Goal: Information Seeking & Learning: Learn about a topic

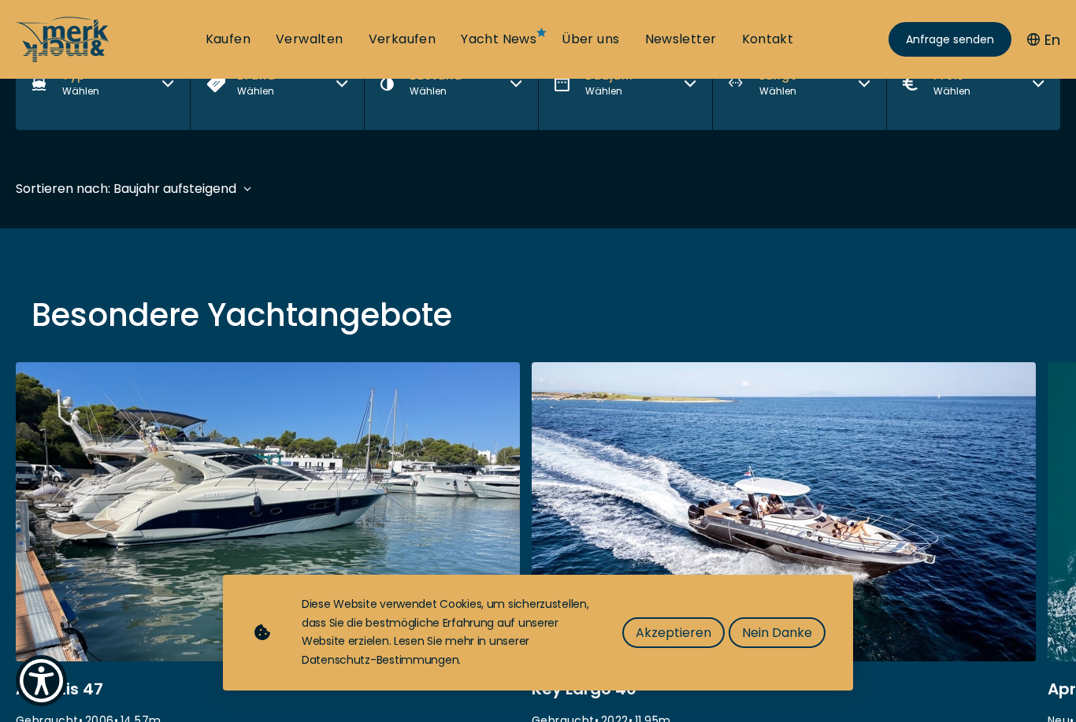
scroll to position [358, 0]
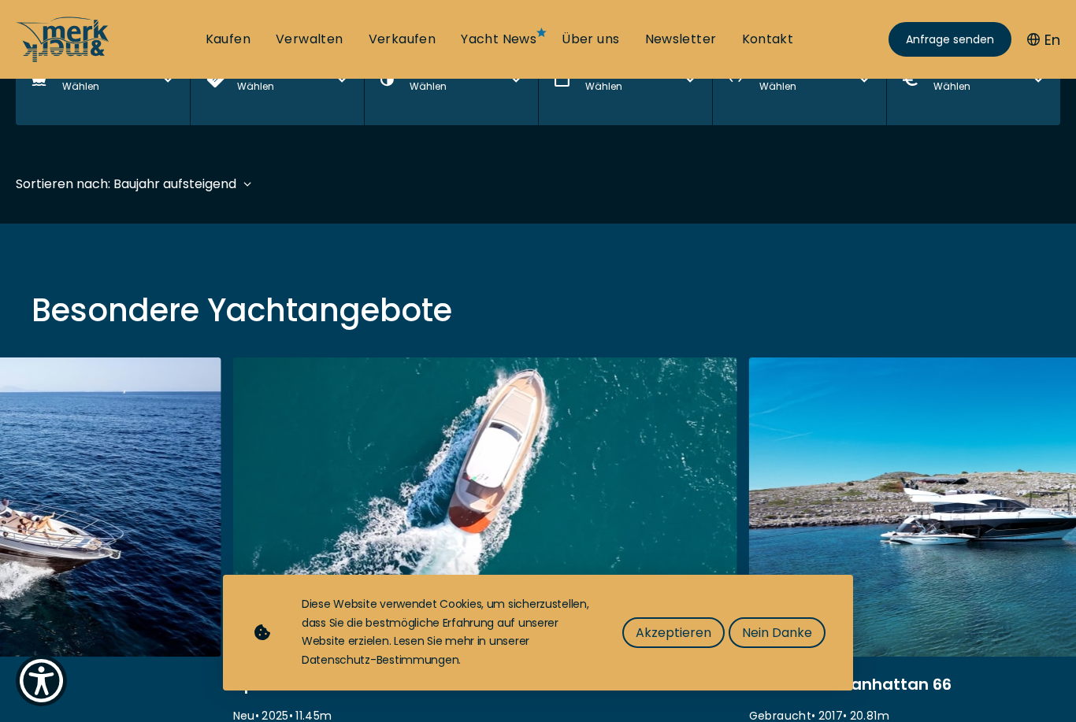
click at [805, 643] on span "Nein Danke" at bounding box center [777, 633] width 70 height 20
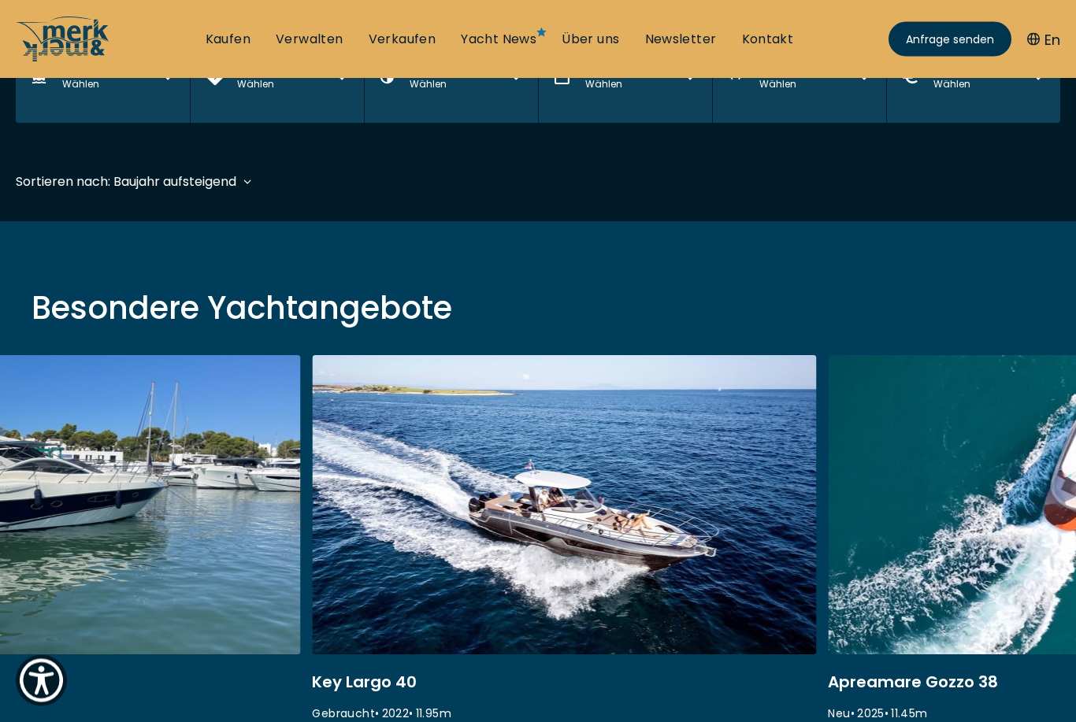
scroll to position [361, 0]
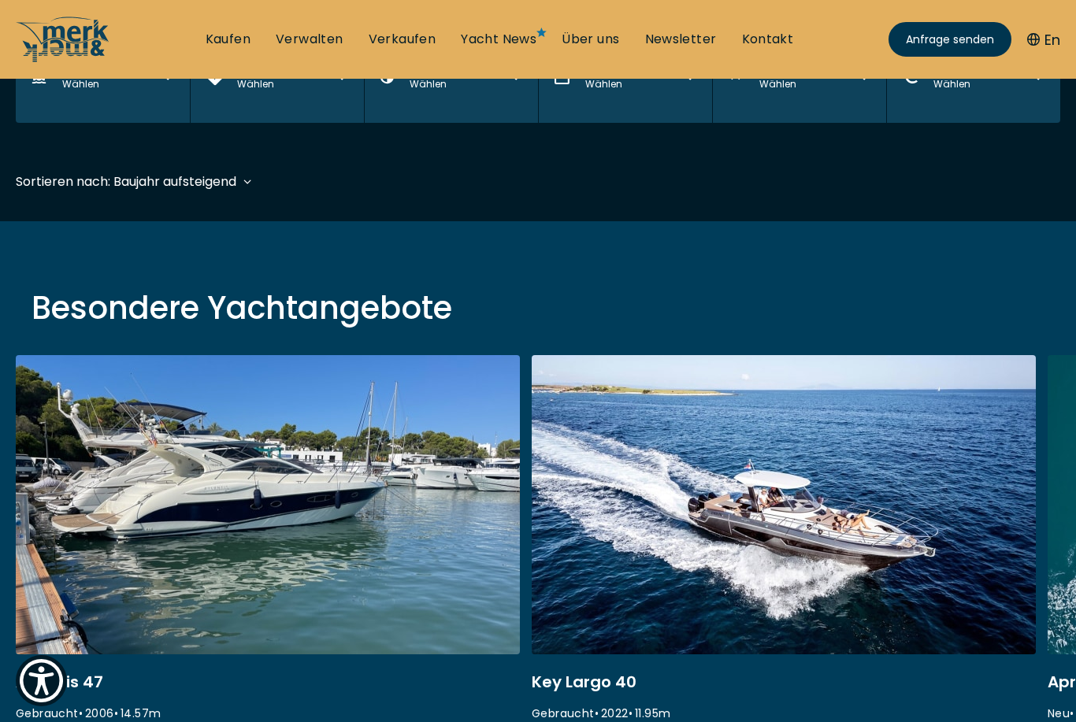
click at [371, 671] on link at bounding box center [268, 565] width 504 height 420
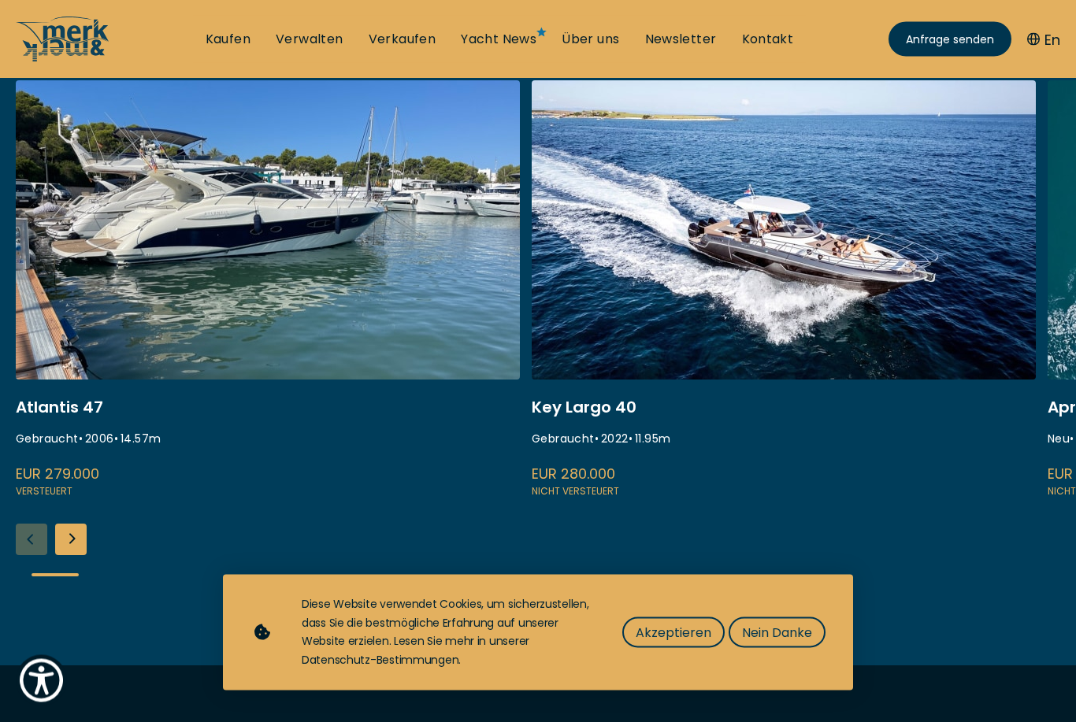
scroll to position [297, 0]
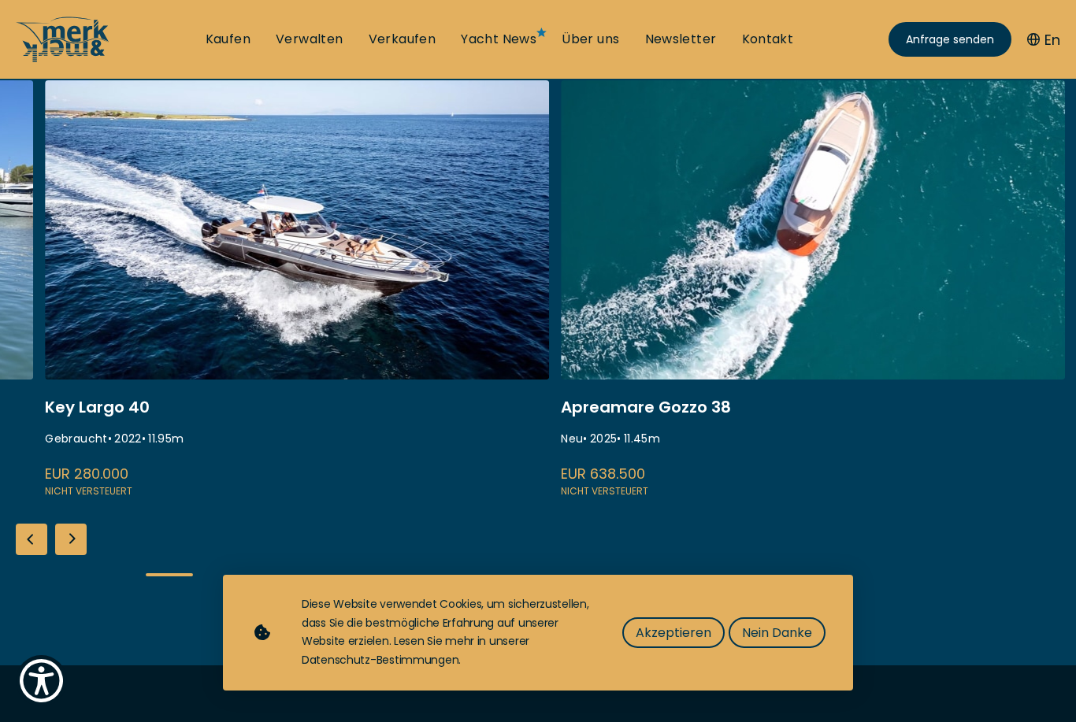
click at [299, 462] on link at bounding box center [297, 290] width 504 height 420
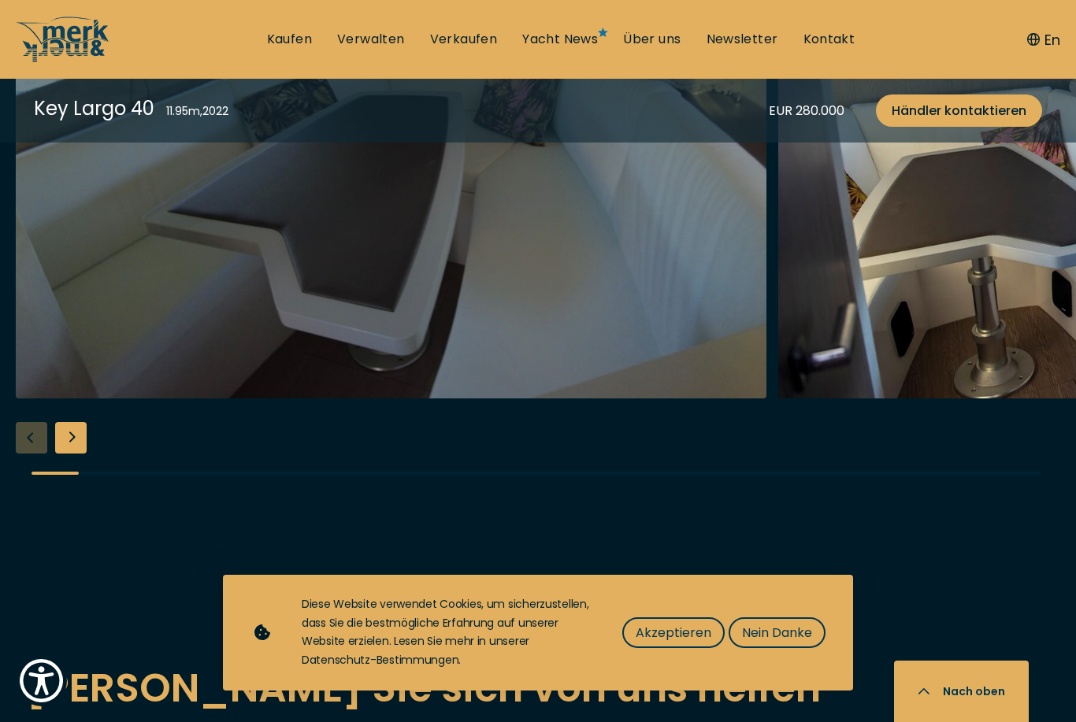
scroll to position [2731, 0]
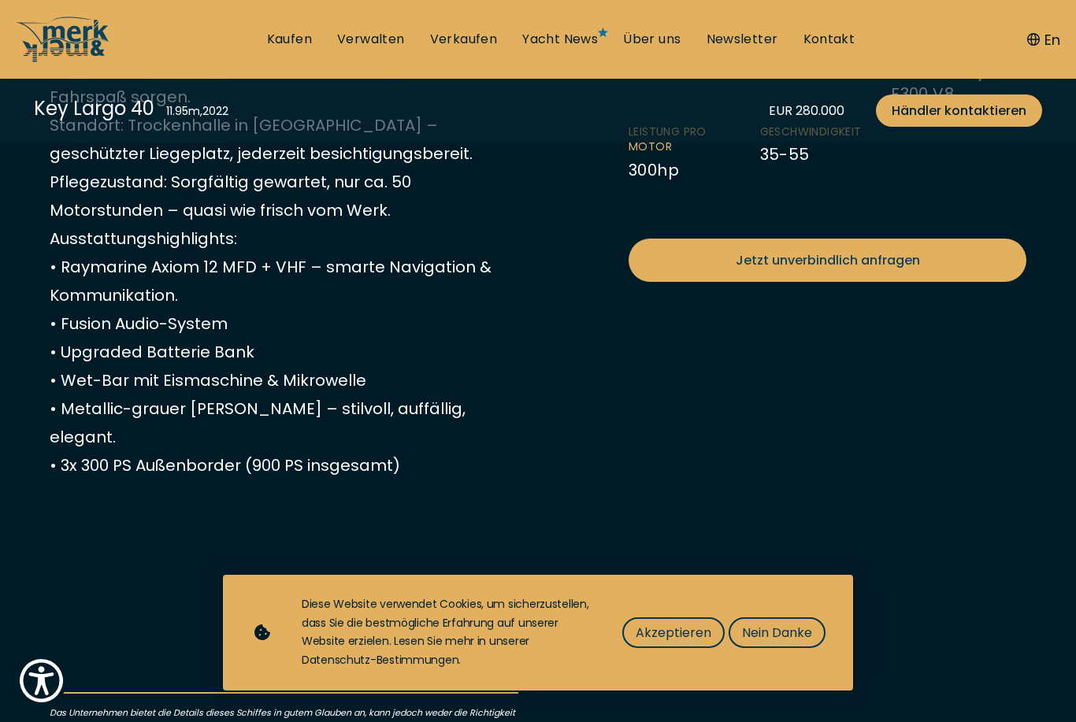
scroll to position [680, 0]
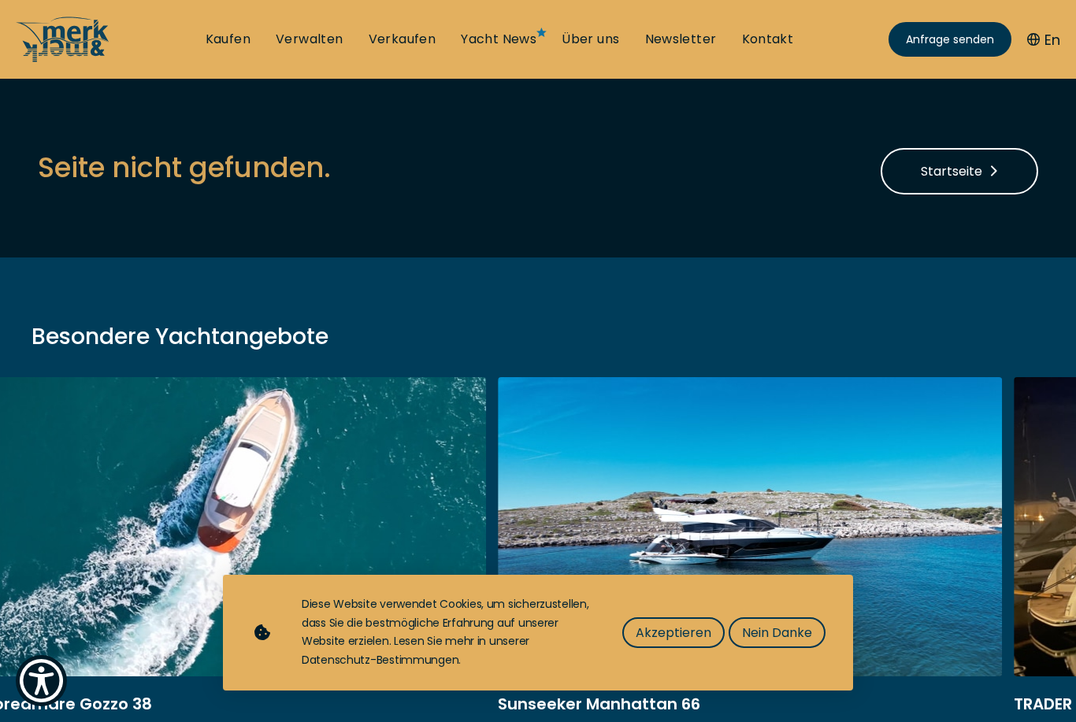
click at [687, 488] on link at bounding box center [750, 587] width 504 height 420
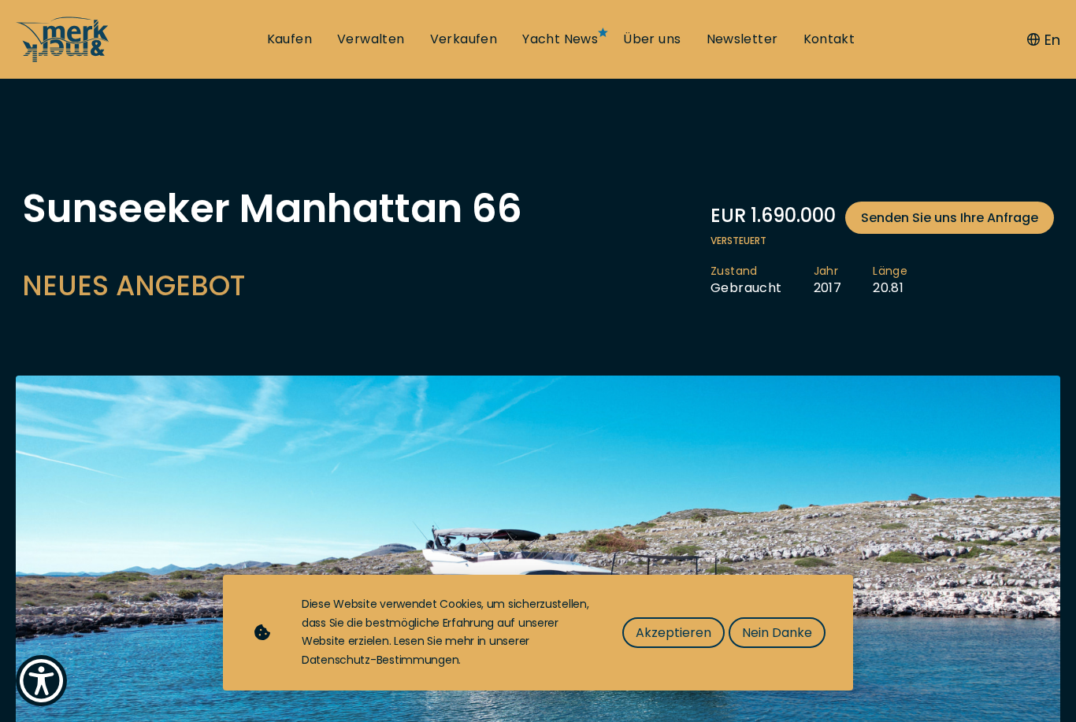
click at [796, 638] on span "Nein Danke" at bounding box center [777, 633] width 70 height 20
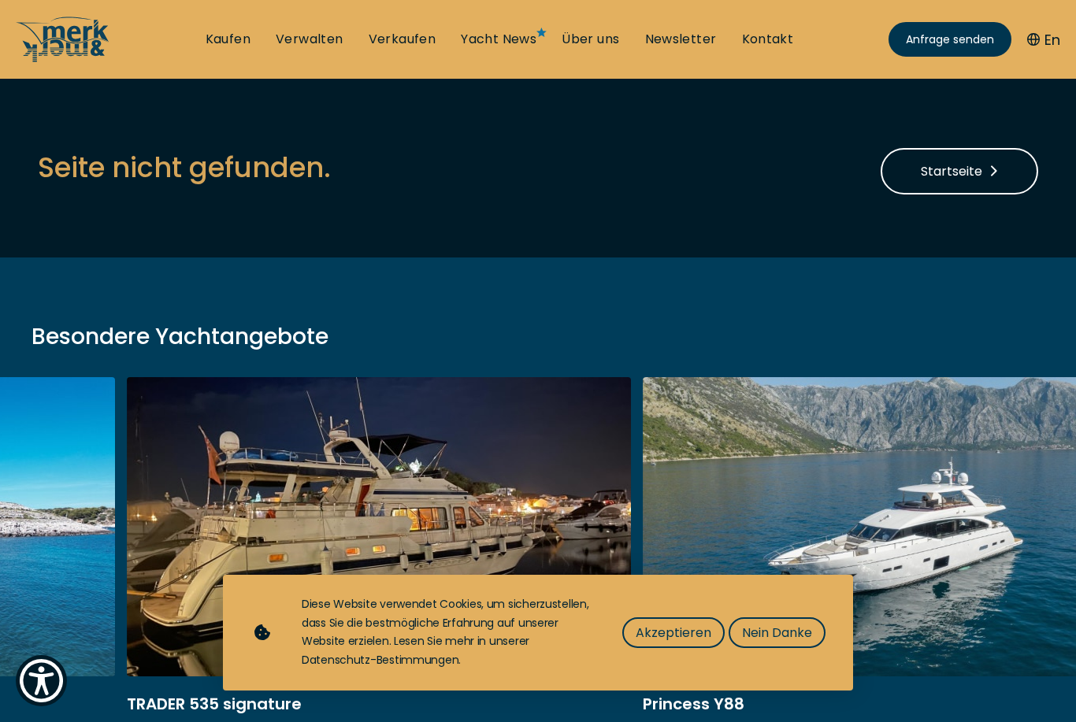
click at [969, 439] on link at bounding box center [895, 587] width 504 height 420
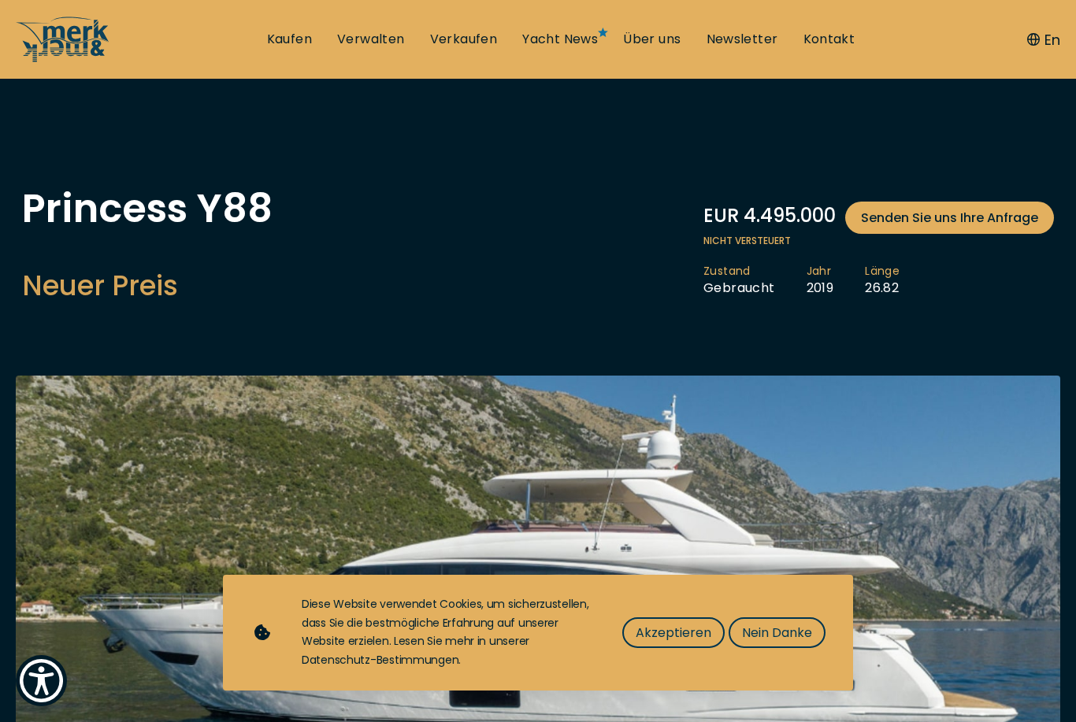
click at [920, 465] on img at bounding box center [538, 579] width 1044 height 407
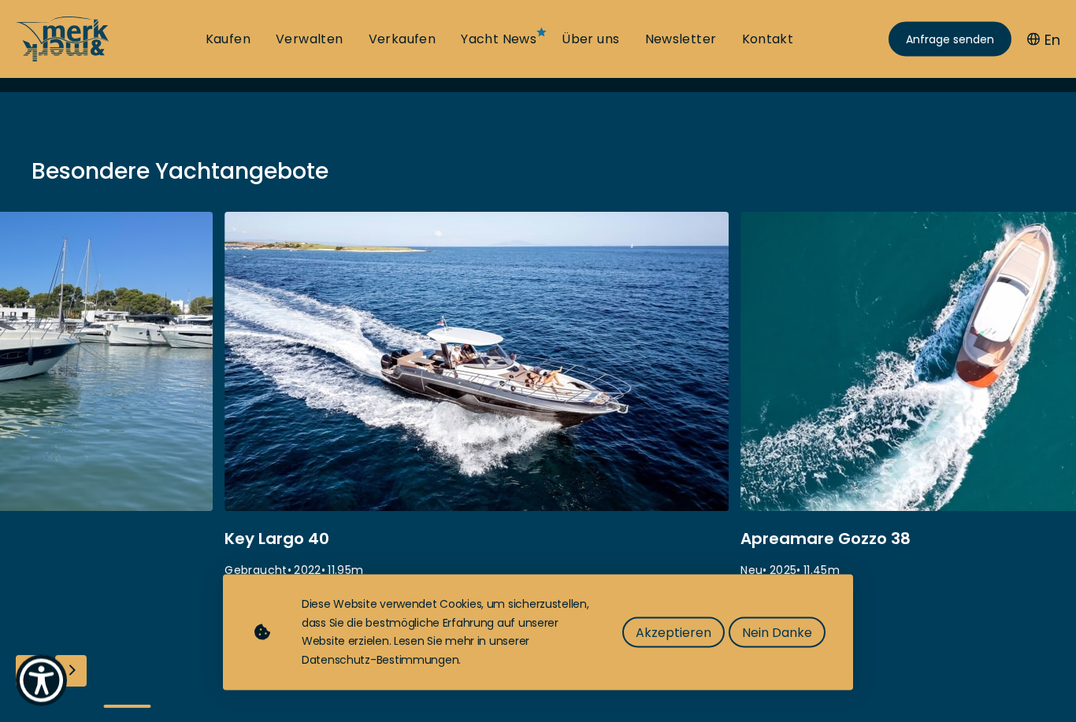
scroll to position [169, 0]
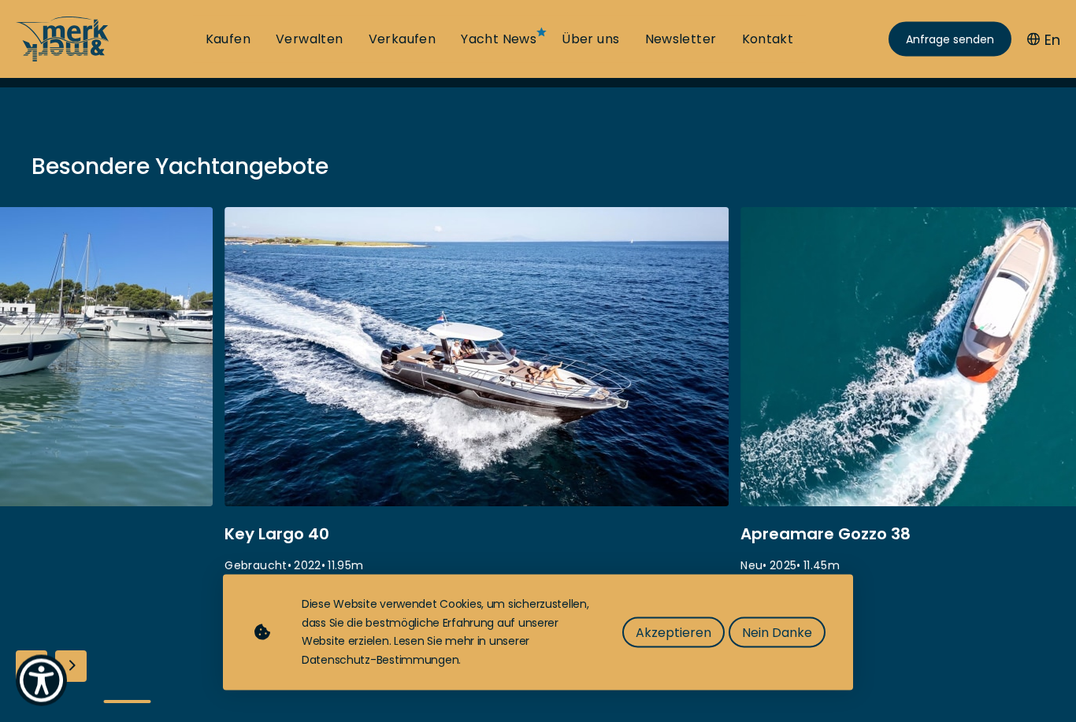
click at [964, 466] on link at bounding box center [992, 418] width 504 height 420
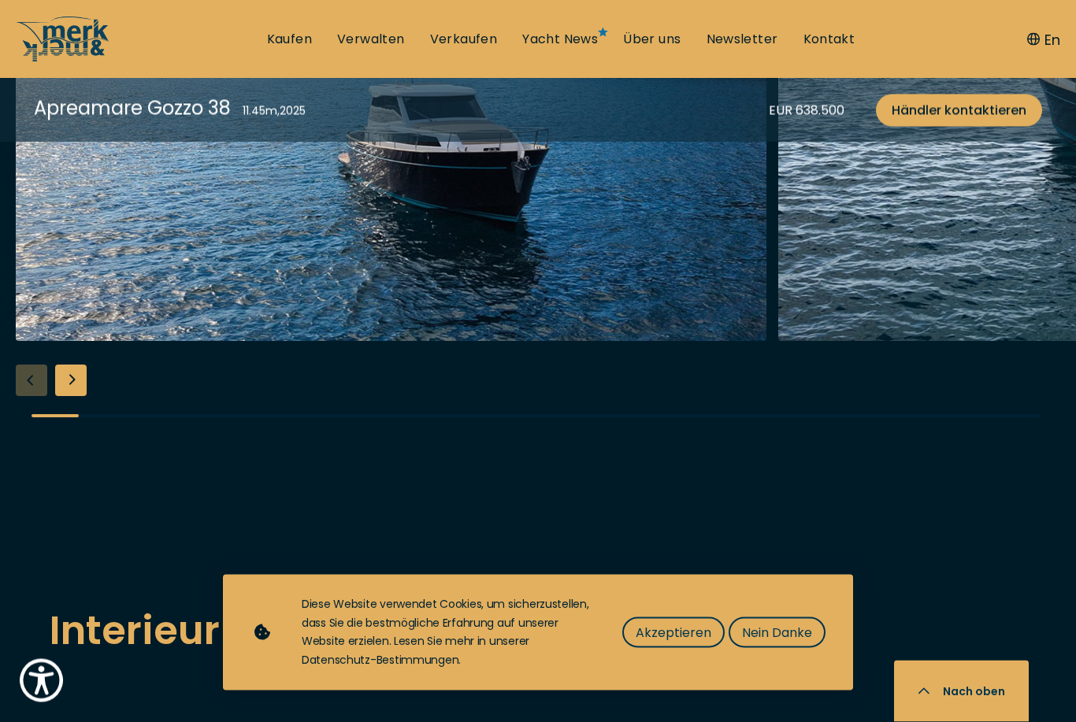
scroll to position [1844, 0]
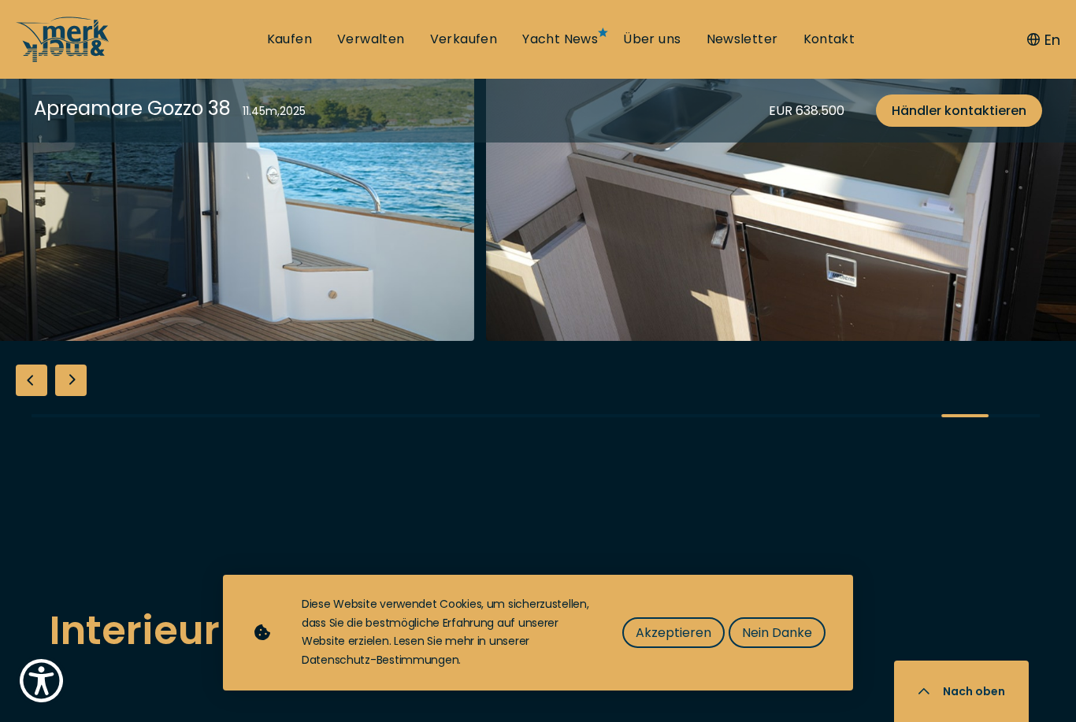
click at [785, 648] on button "Nein Danke" at bounding box center [777, 632] width 97 height 31
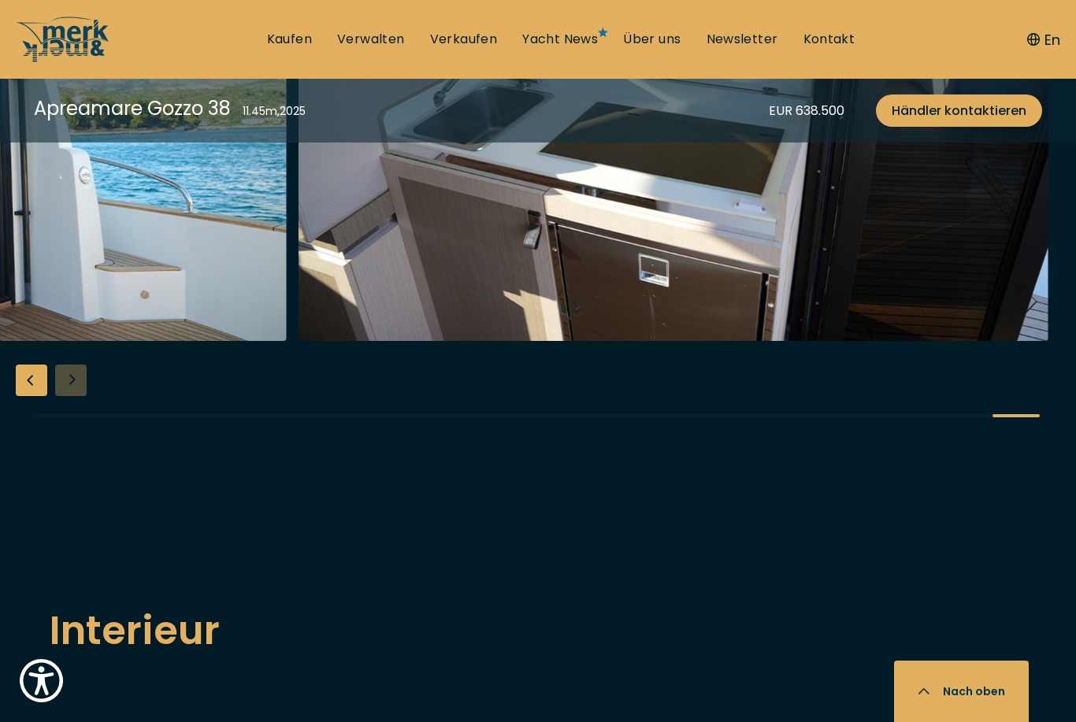
click at [942, 721] on button "Nach oben" at bounding box center [961, 691] width 135 height 61
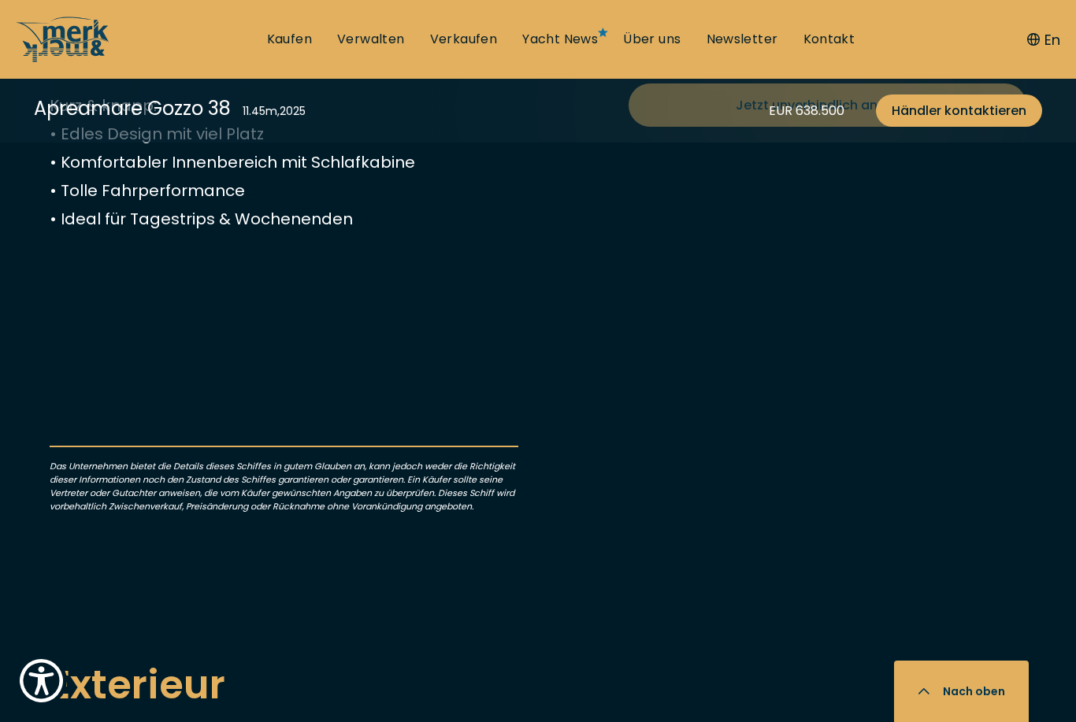
scroll to position [992, 0]
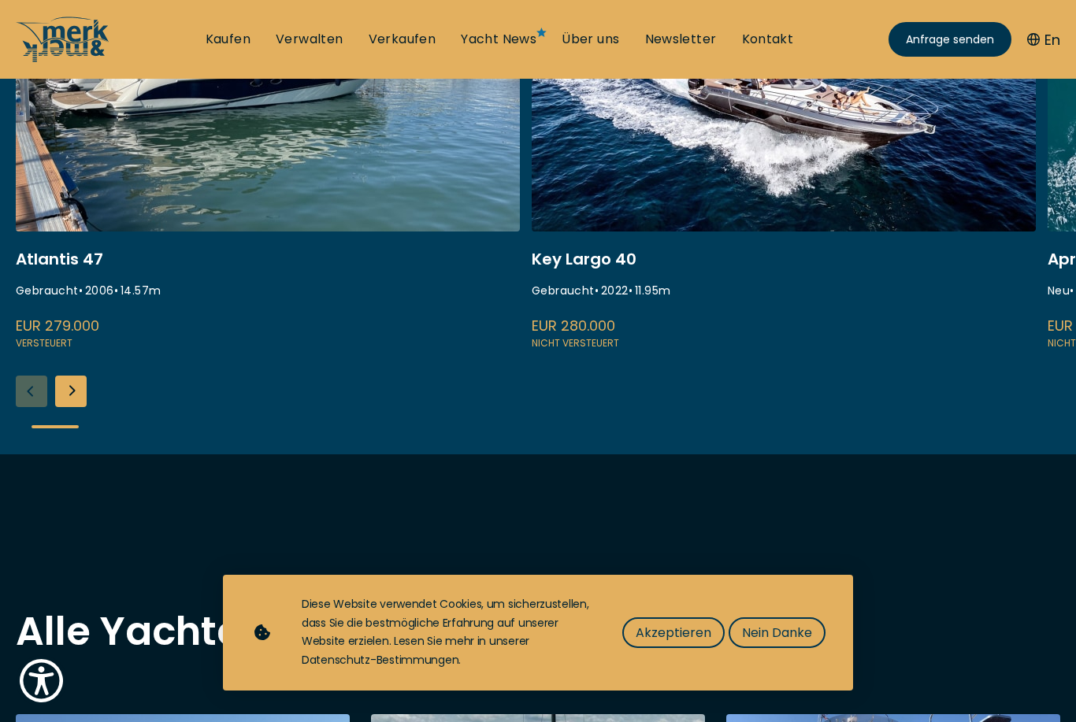
scroll to position [739, 0]
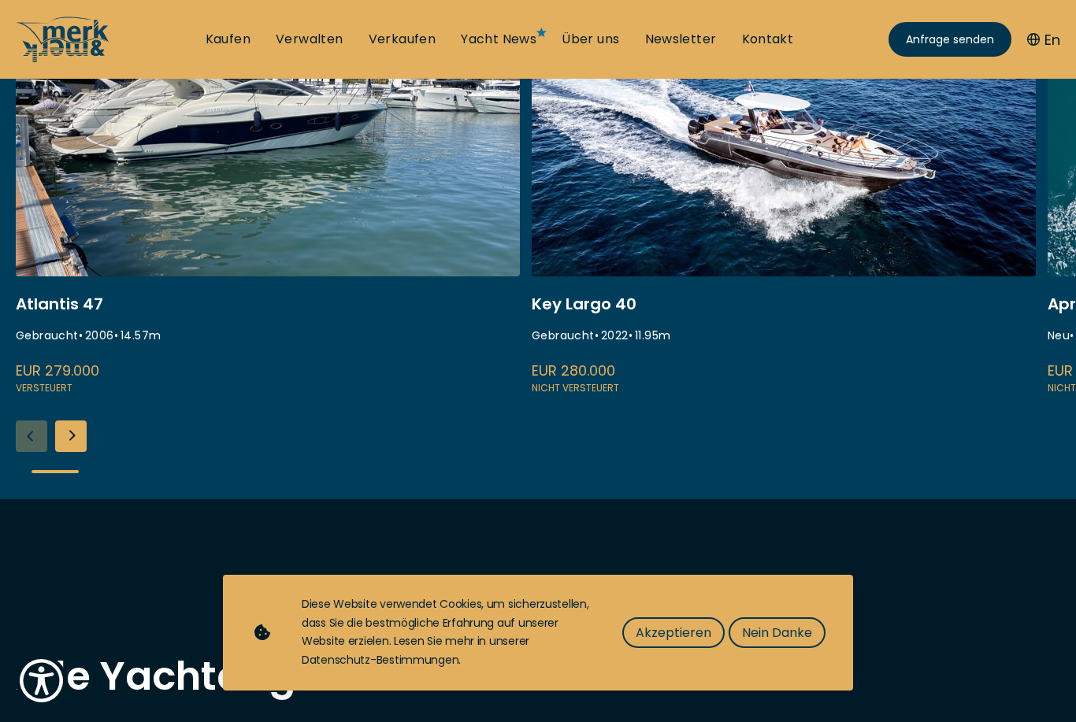
click at [789, 643] on span "Nein Danke" at bounding box center [777, 633] width 70 height 20
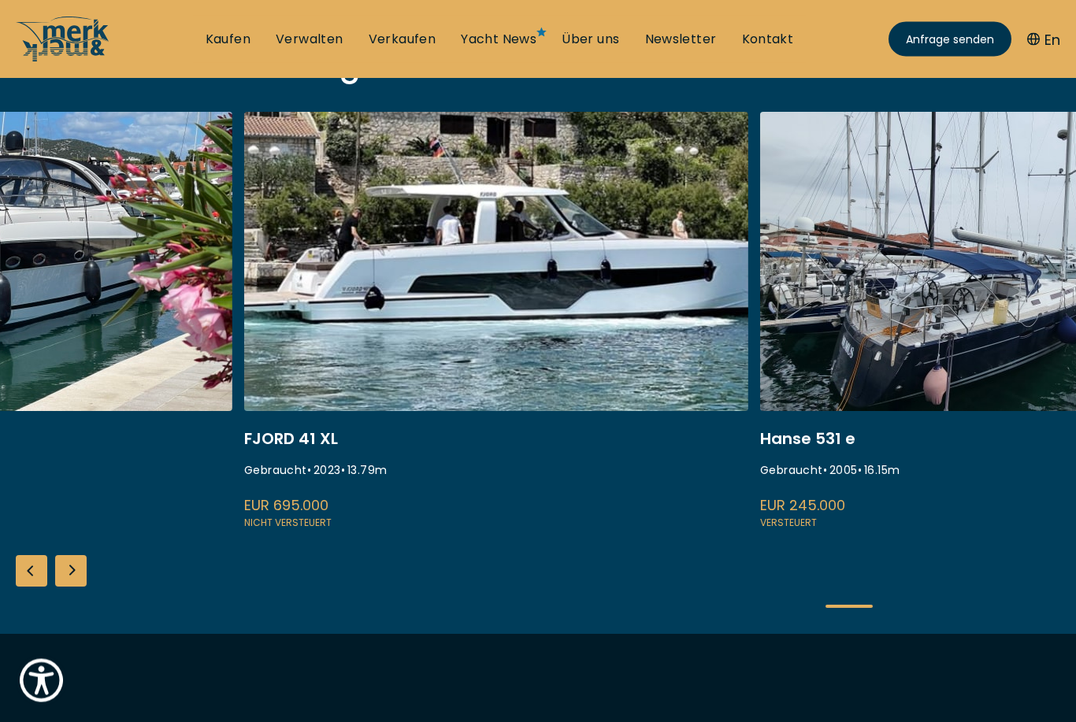
scroll to position [601, 0]
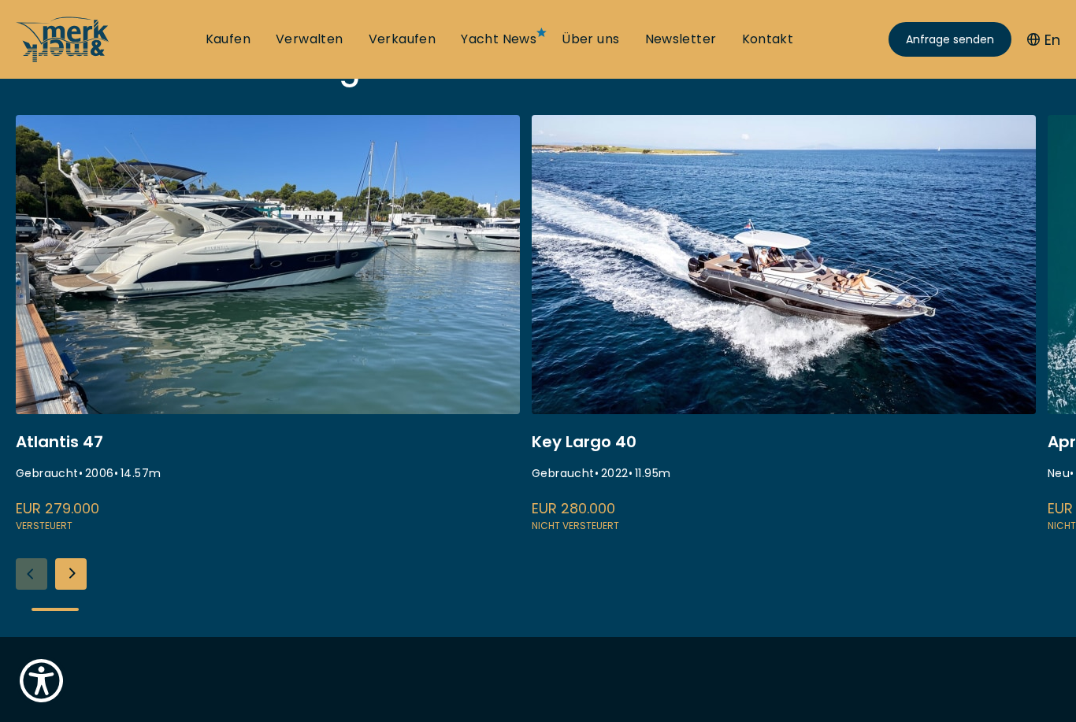
click at [414, 567] on div "Atlantis 47 Gebraucht • 2006 • 14.57 m EUR 279.000 Versteuert Key Largo 40 Gebr…" at bounding box center [538, 376] width 1076 height 522
click at [363, 491] on link at bounding box center [268, 325] width 504 height 420
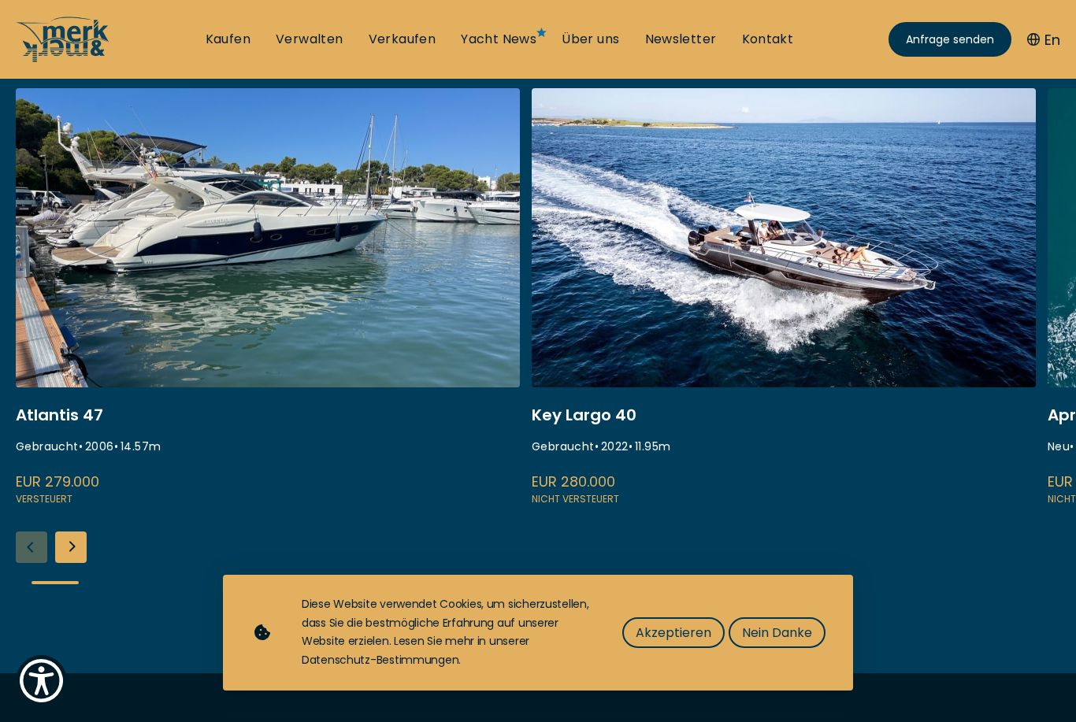
scroll to position [284, 0]
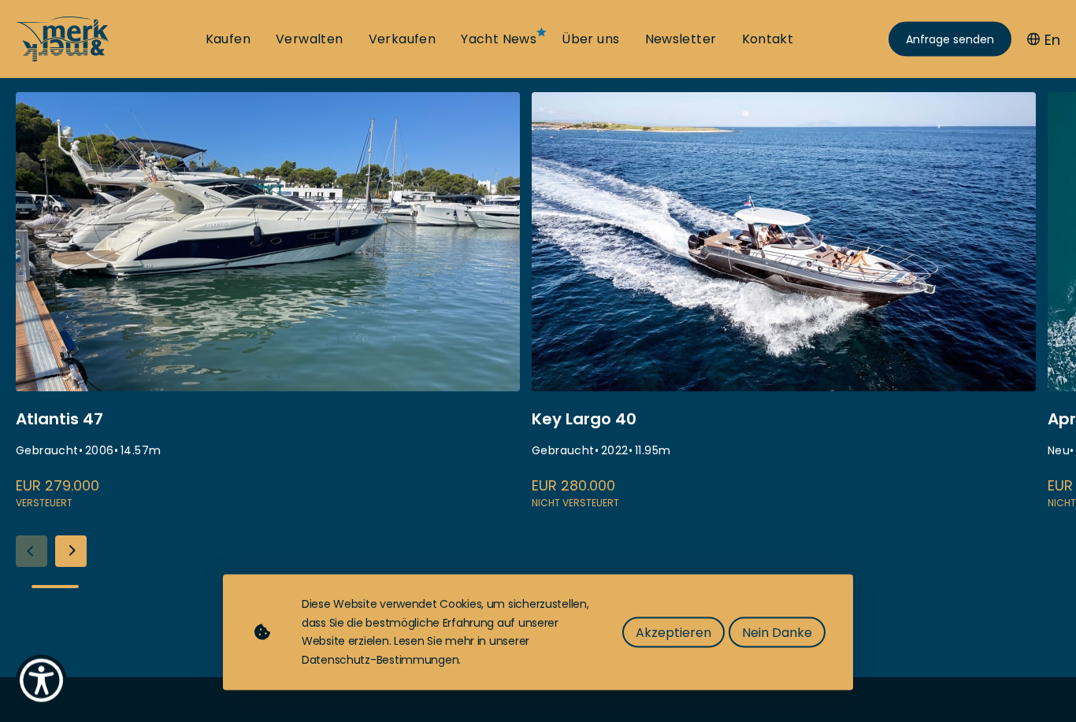
click at [395, 373] on link at bounding box center [268, 303] width 504 height 420
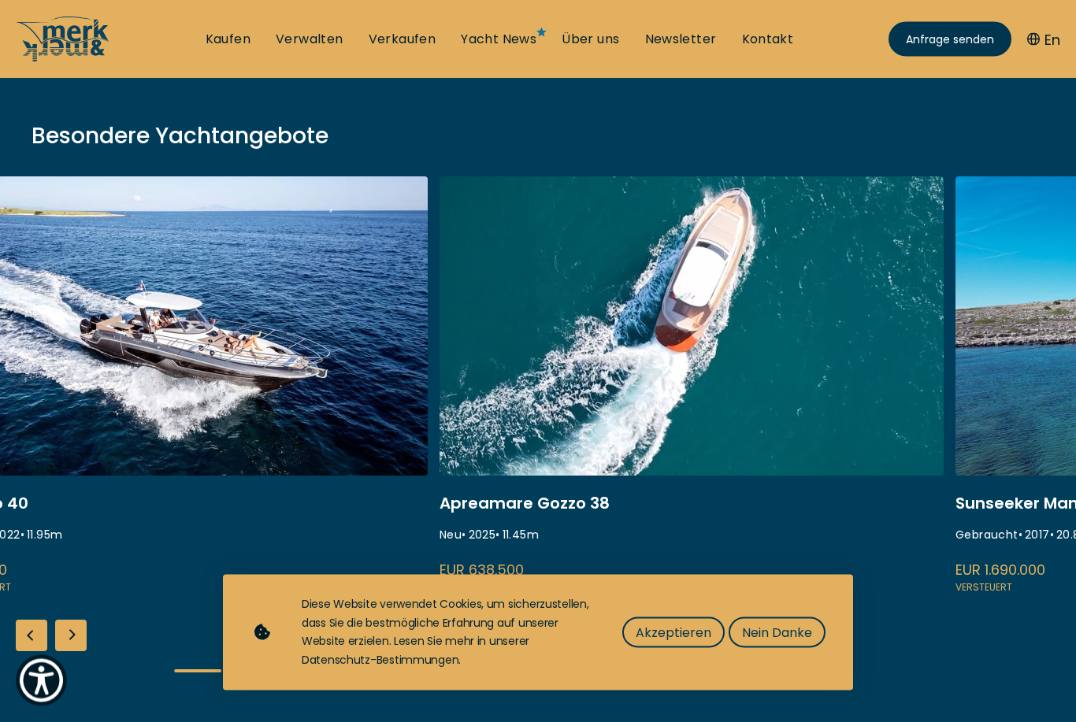
scroll to position [201, 0]
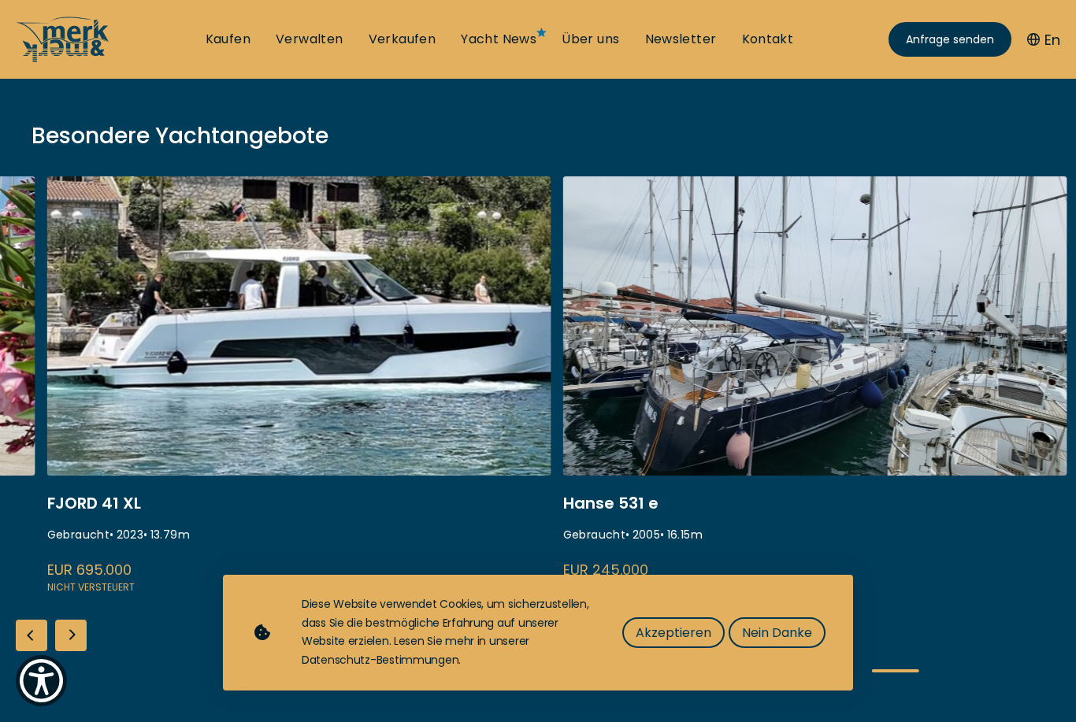
click at [955, 420] on link at bounding box center [815, 386] width 504 height 420
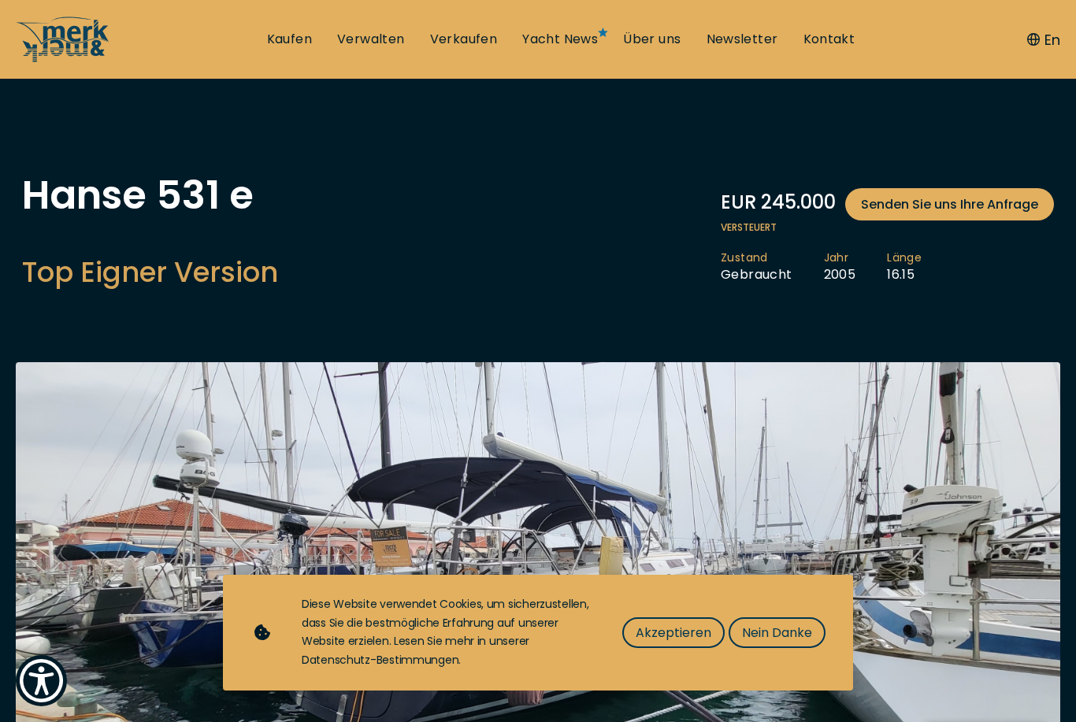
scroll to position [17, 0]
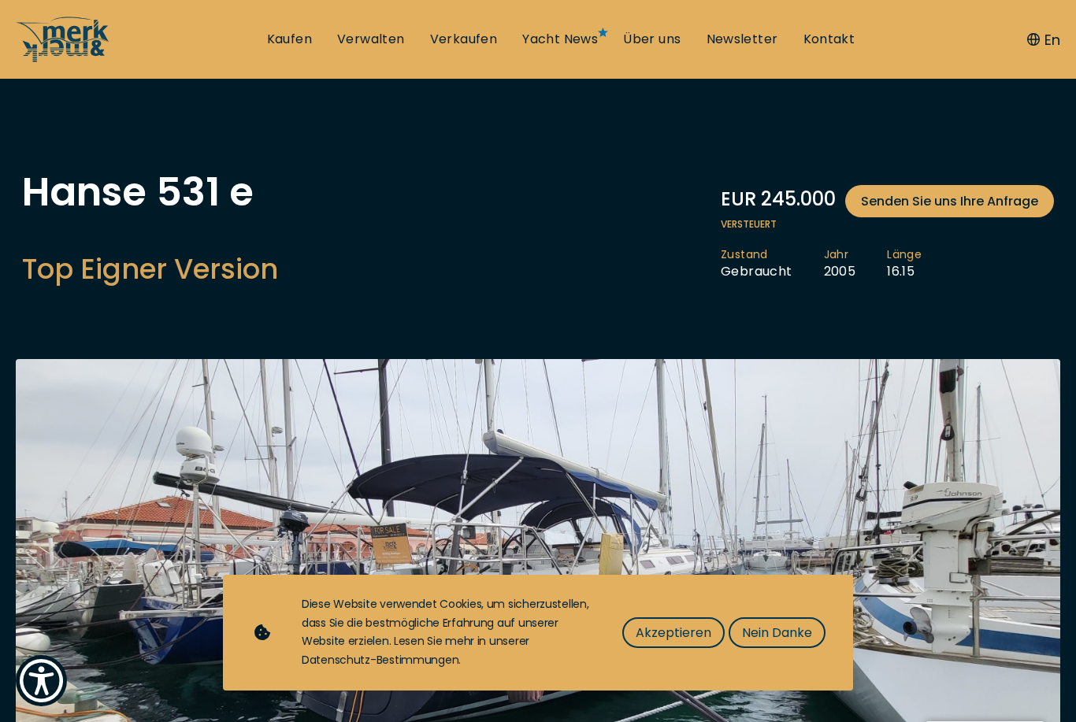
click at [806, 643] on span "Nein Danke" at bounding box center [777, 633] width 70 height 20
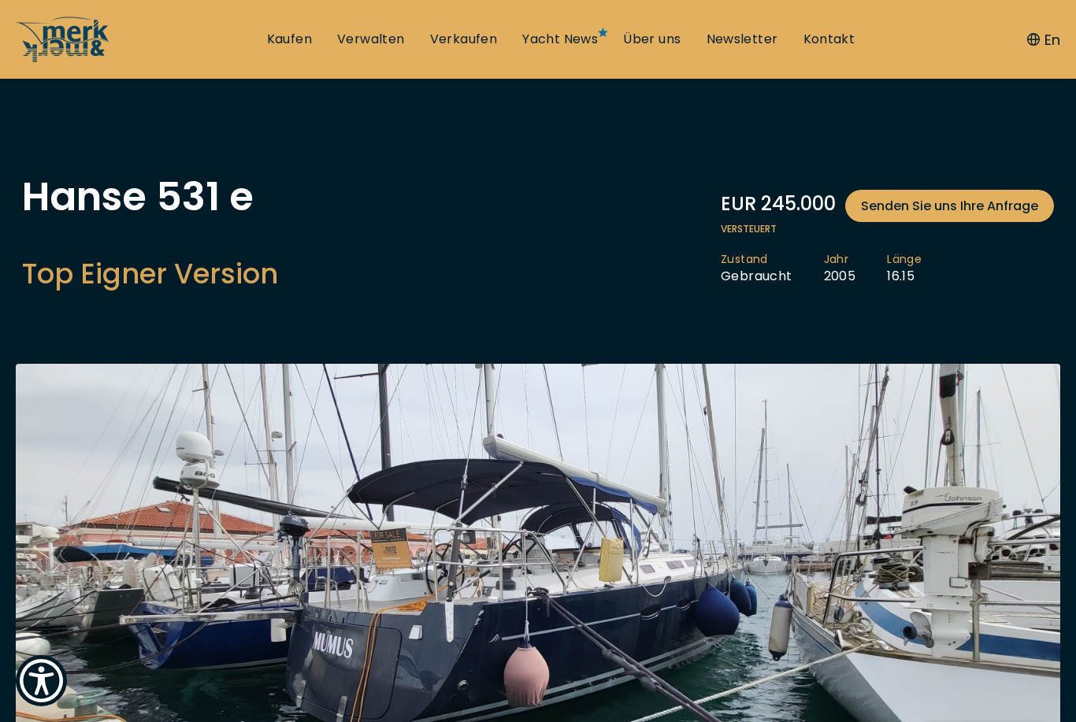
scroll to position [0, 0]
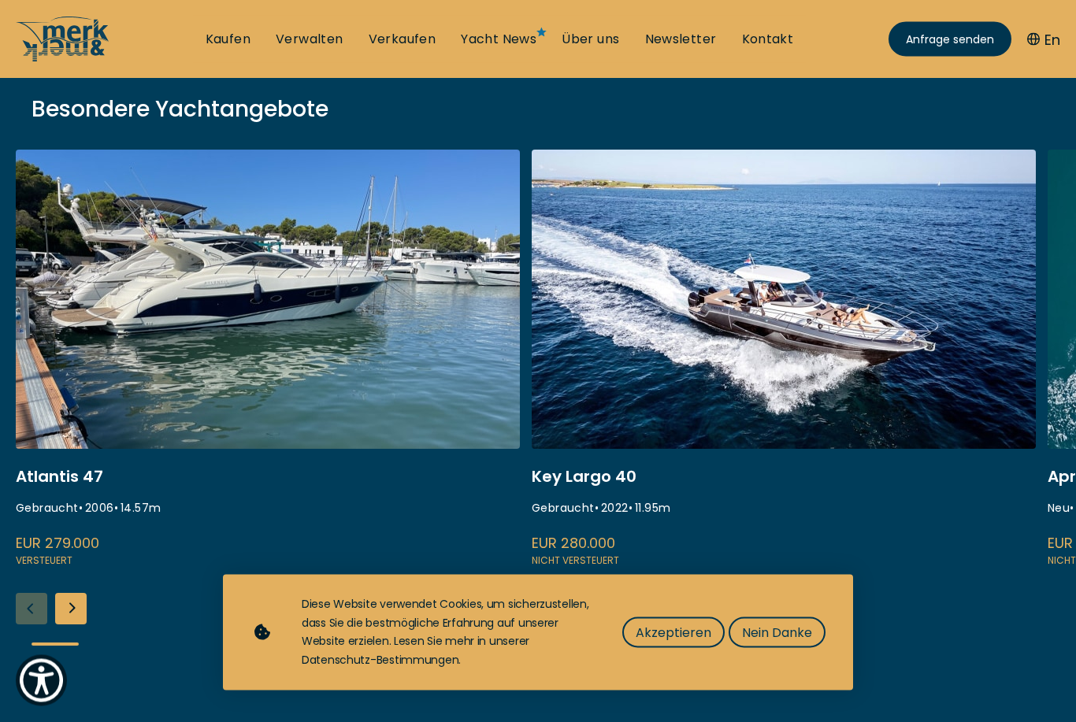
scroll to position [230, 0]
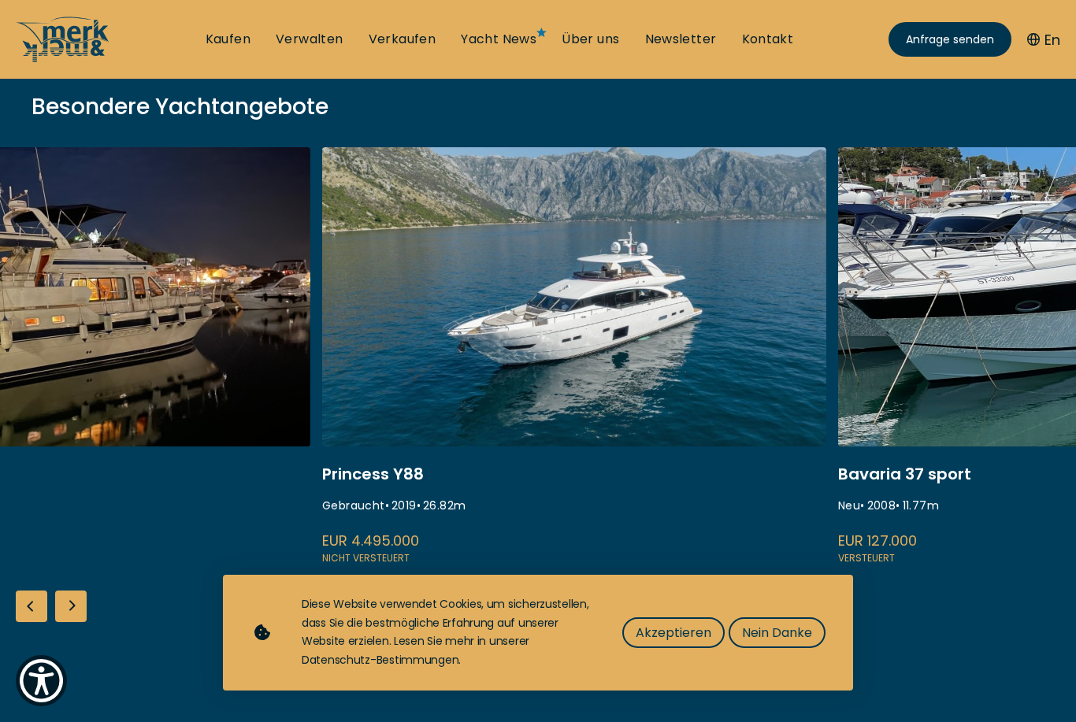
click at [792, 658] on div "Diese Website verwendet Cookies, um sicherzustellen, dass Sie die bestmögliche …" at bounding box center [566, 632] width 528 height 75
click at [806, 643] on span "Nein Danke" at bounding box center [777, 633] width 70 height 20
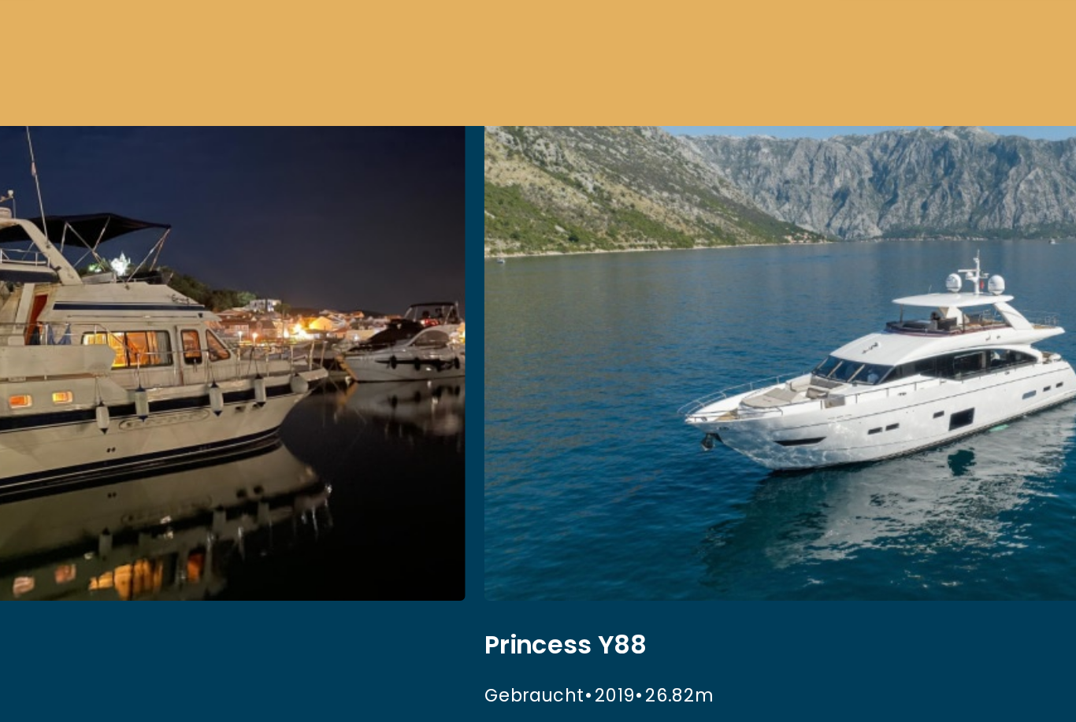
scroll to position [299, 0]
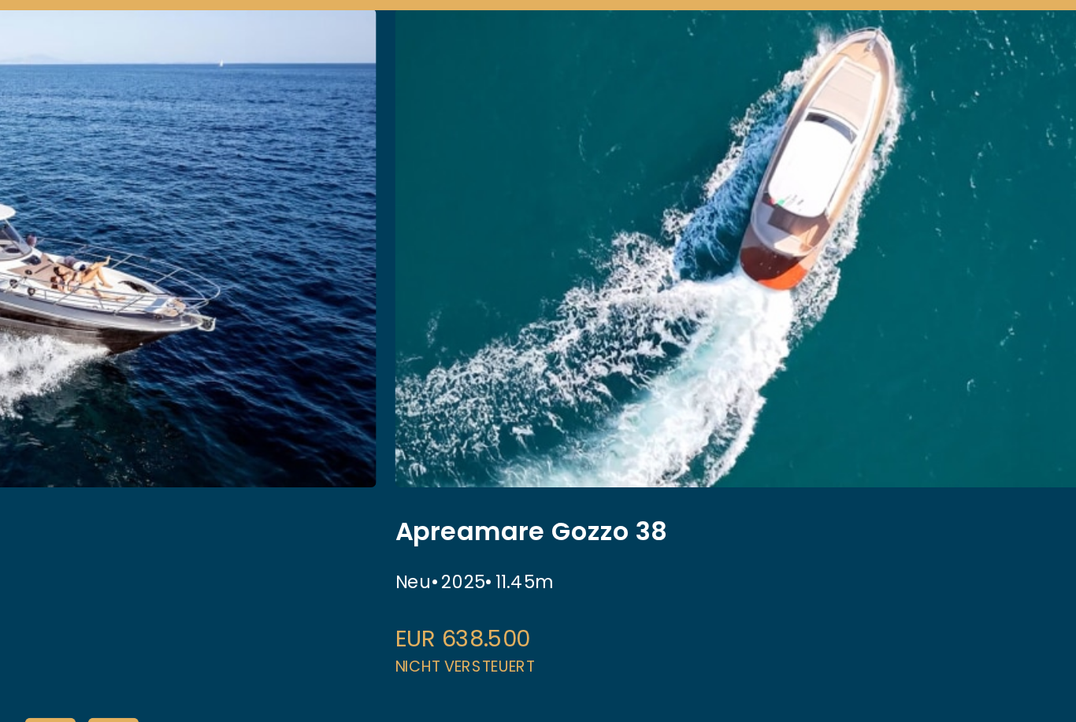
click at [562, 250] on link at bounding box center [499, 288] width 504 height 420
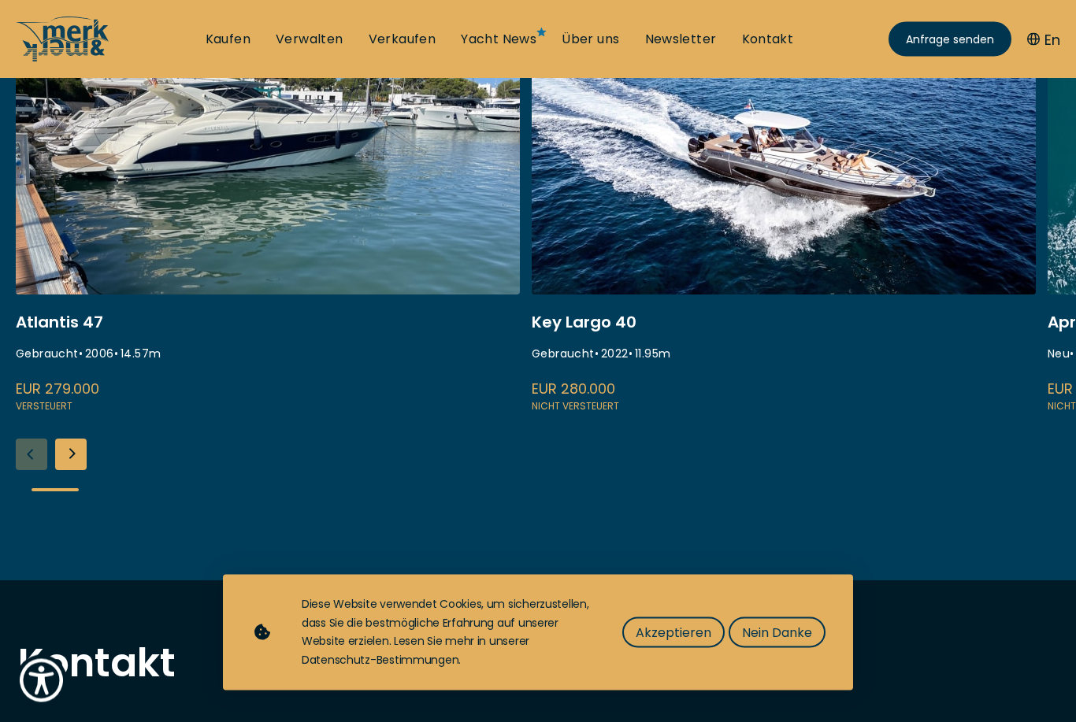
scroll to position [399, 0]
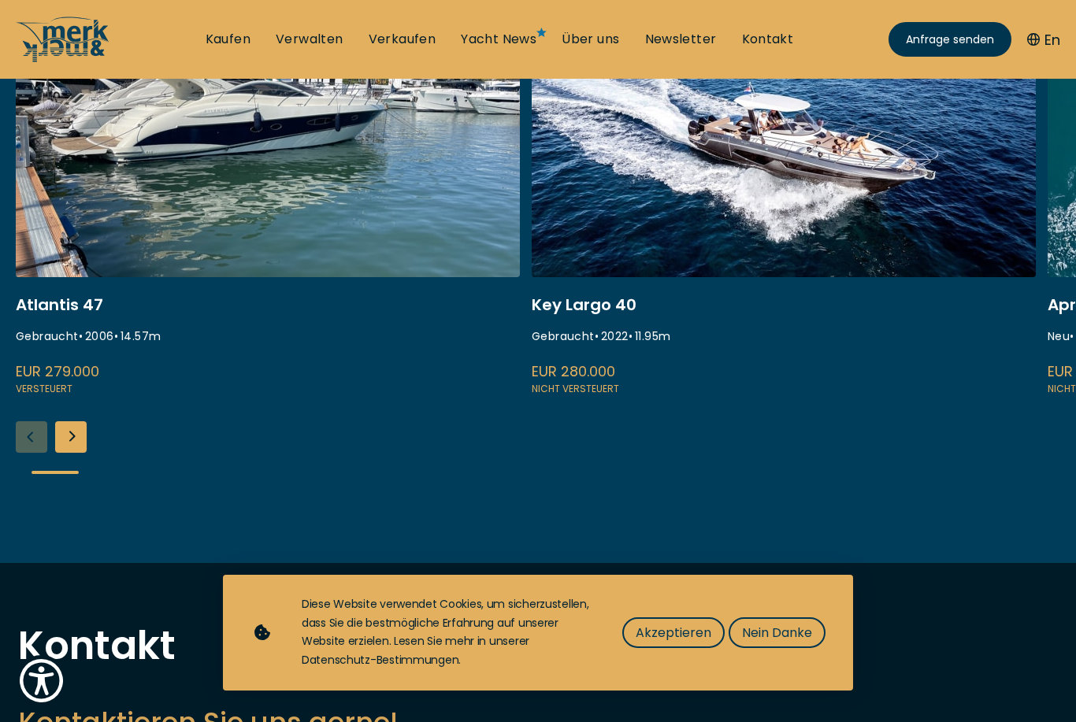
click at [784, 648] on button "Nein Danke" at bounding box center [777, 632] width 97 height 31
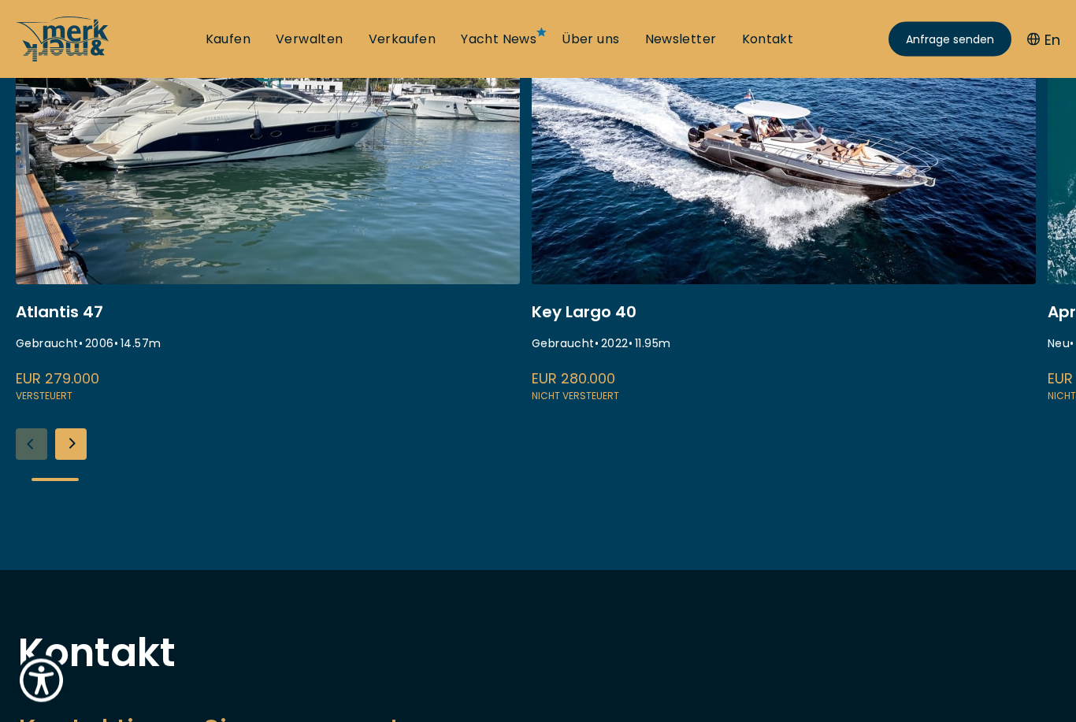
scroll to position [371, 0]
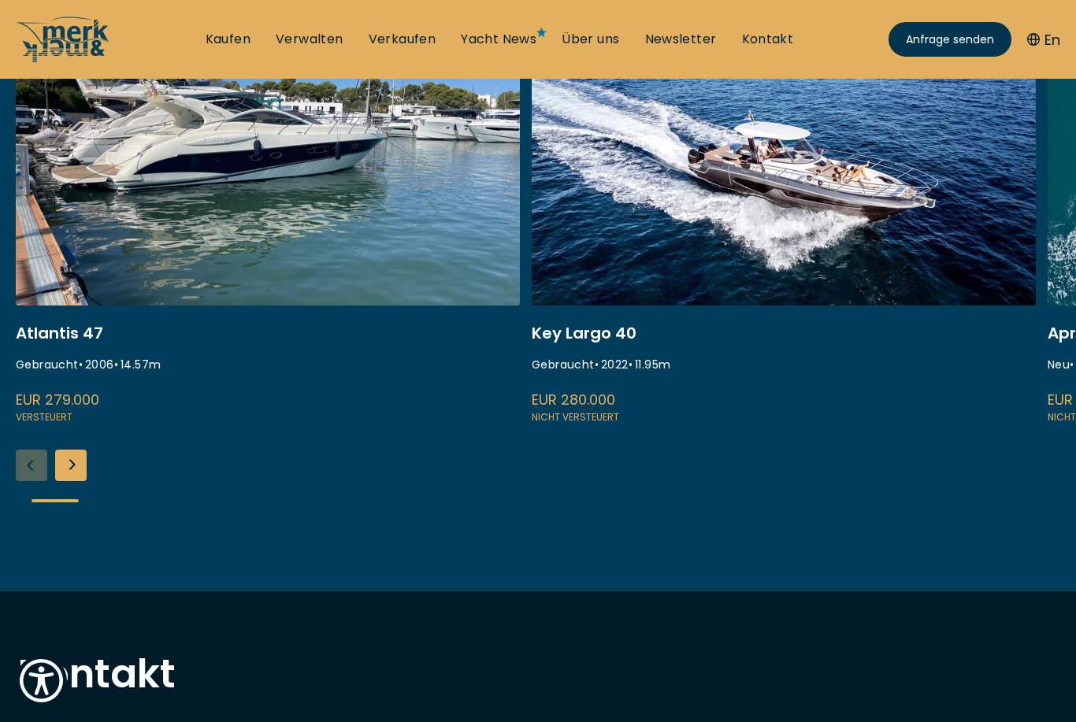
click at [66, 473] on div "Next slide" at bounding box center [71, 466] width 32 height 32
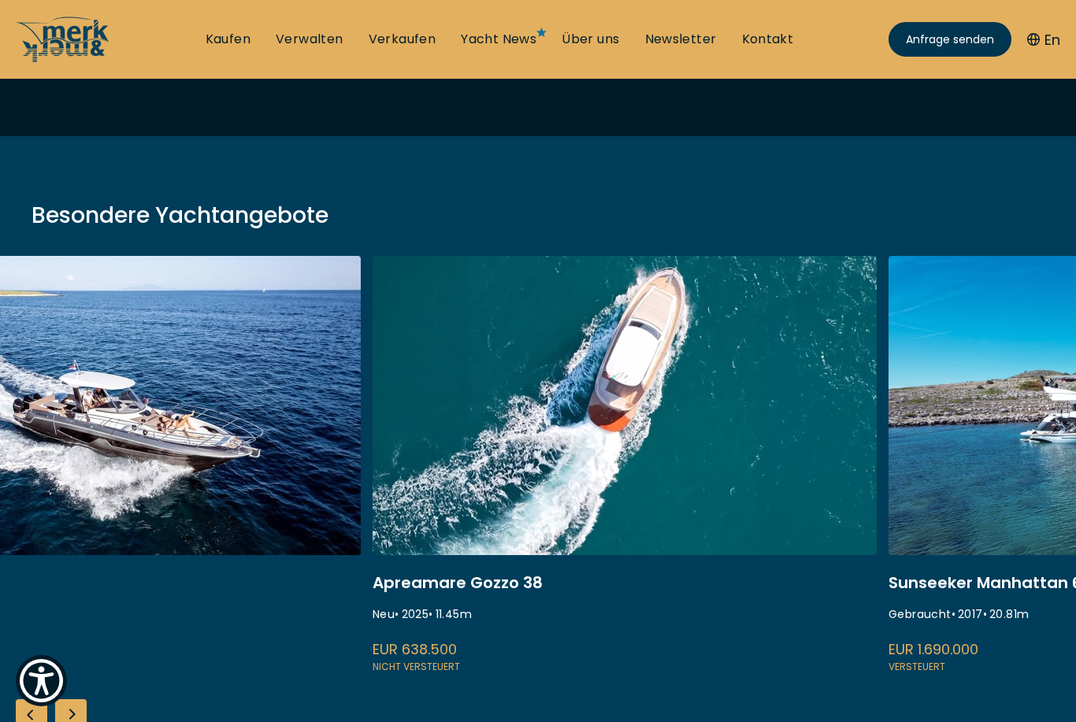
scroll to position [120, 0]
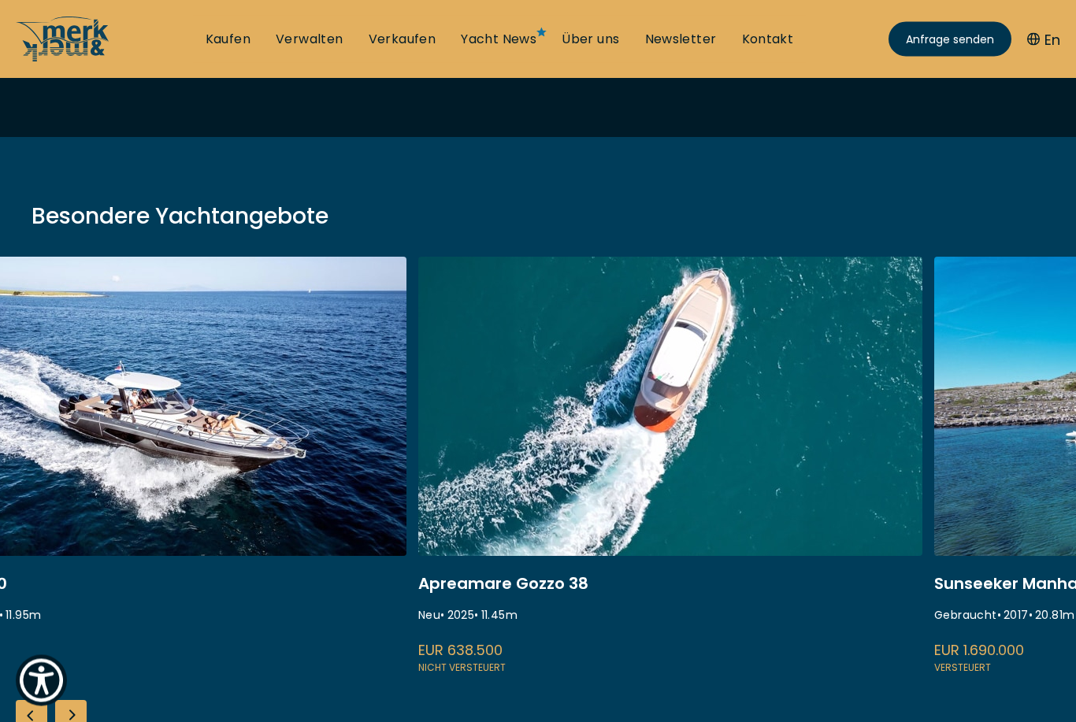
click at [207, 554] on link at bounding box center [154, 468] width 504 height 420
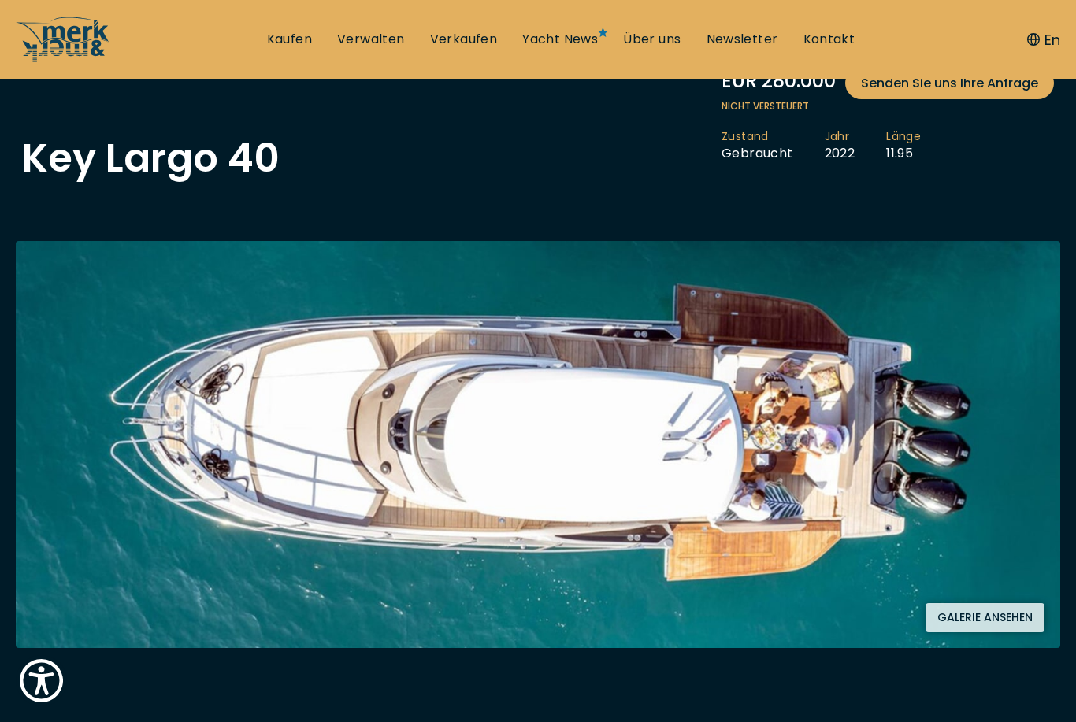
scroll to position [50, 0]
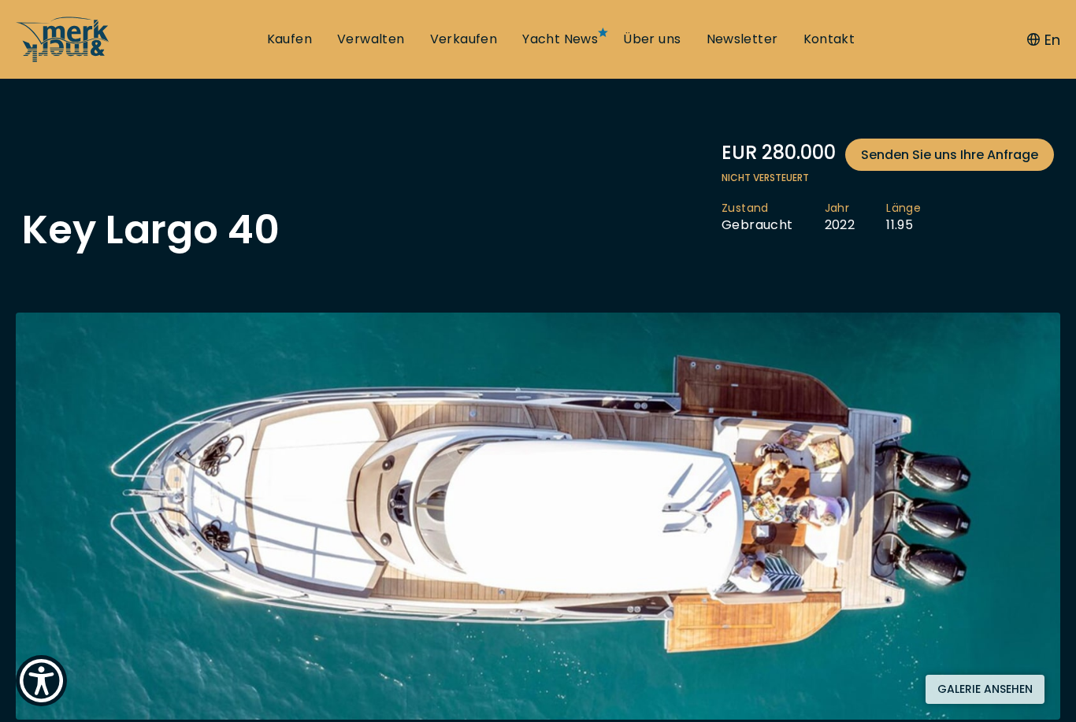
click at [1049, 677] on img at bounding box center [538, 516] width 1044 height 407
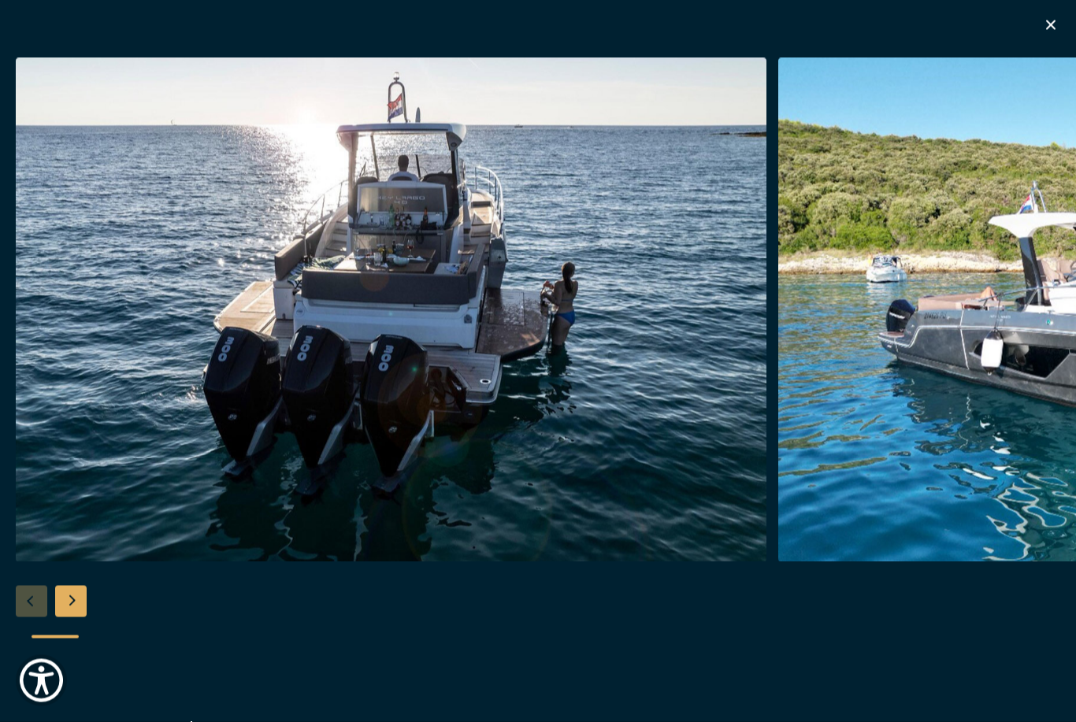
scroll to position [597, 0]
click at [1050, 33] on icon "button" at bounding box center [1050, 25] width 19 height 19
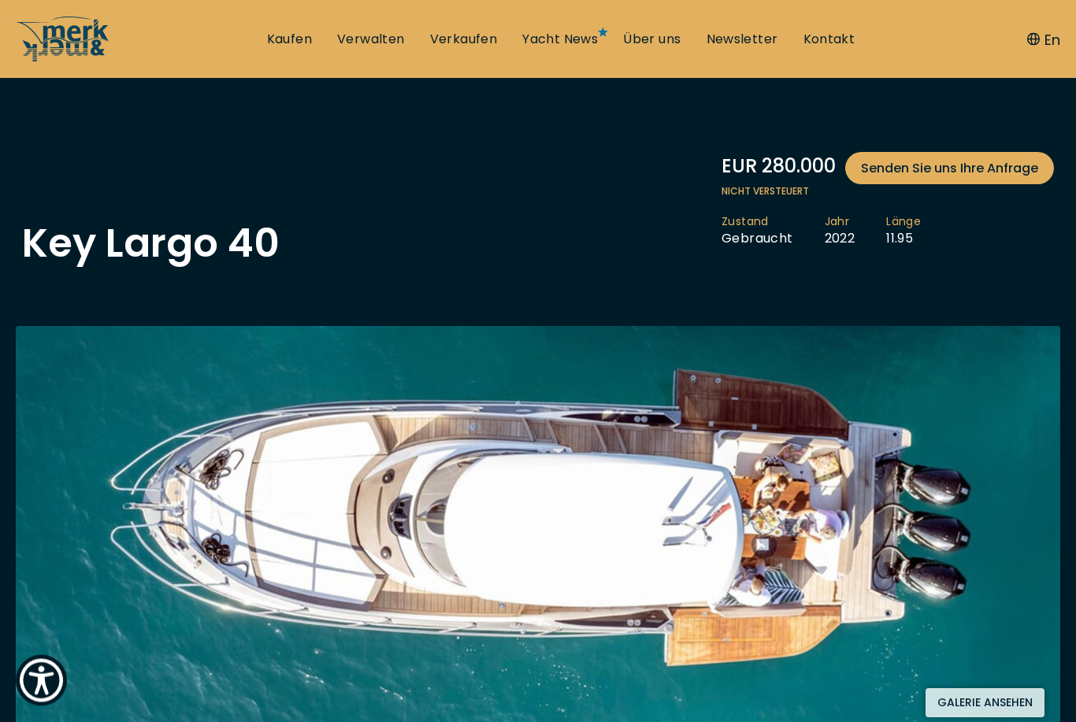
scroll to position [37, 0]
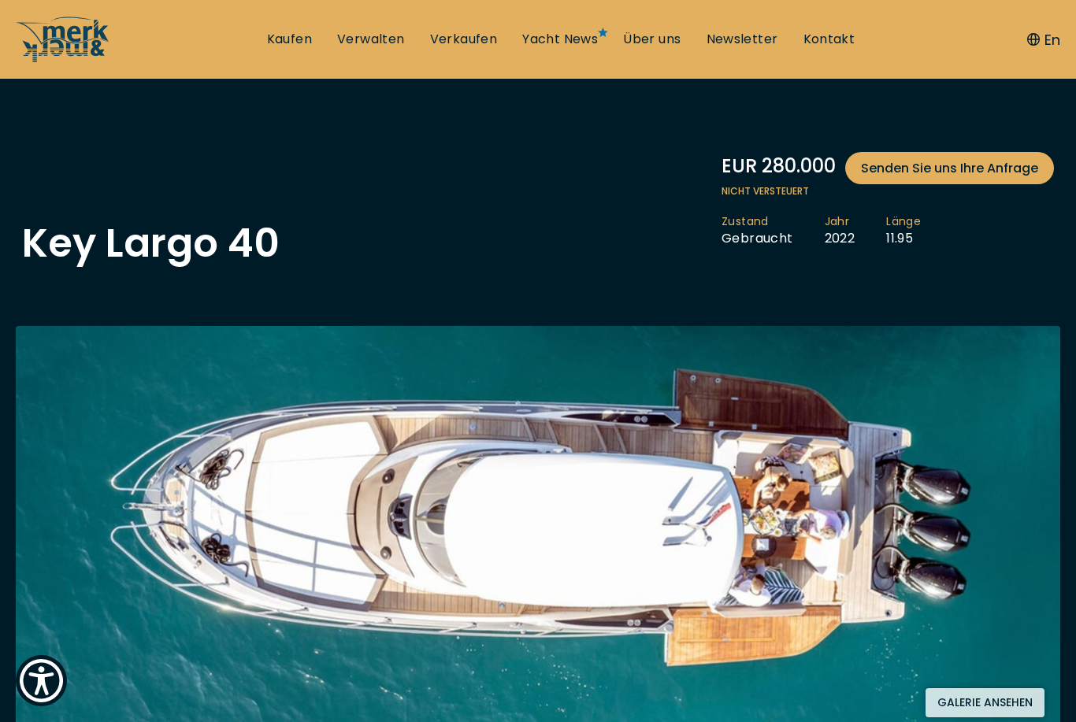
click at [1057, 248] on div "Key Largo 40 EUR 280.000 Senden Sie uns Ihre Anfrage Nicht versteuert Zustand G…" at bounding box center [537, 207] width 1063 height 111
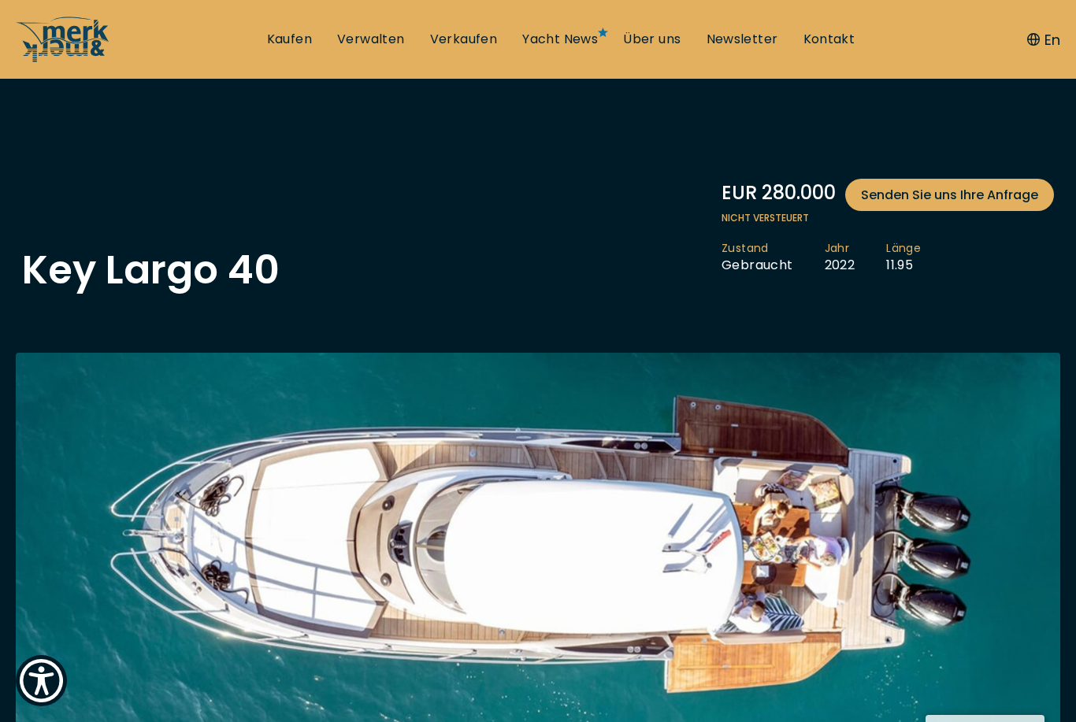
scroll to position [6, 0]
